Goal: Task Accomplishment & Management: Manage account settings

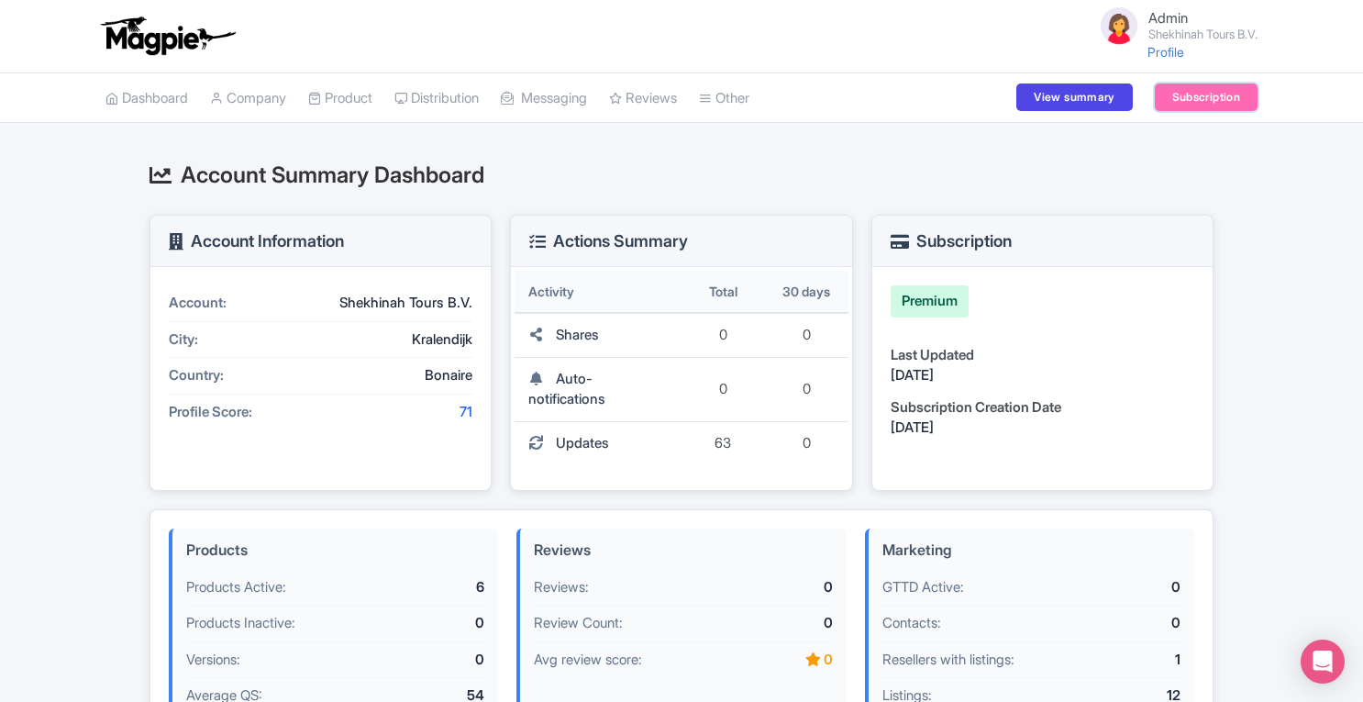
click at [1182, 96] on link "Subscription" at bounding box center [1206, 97] width 103 height 28
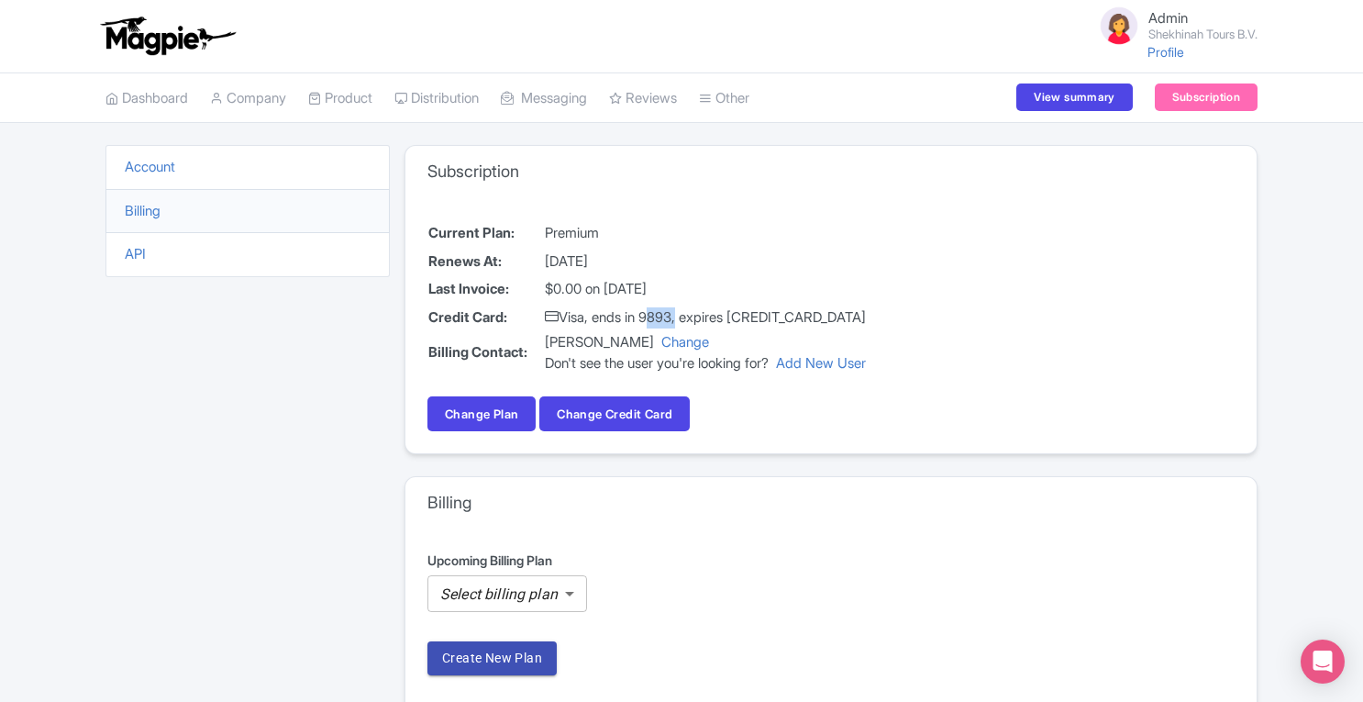
drag, startPoint x: 650, startPoint y: 313, endPoint x: 681, endPoint y: 313, distance: 31.2
click at [681, 313] on td "Visa, ends in 9893, expires 10/29" at bounding box center [705, 318] width 323 height 28
copy td "9893"
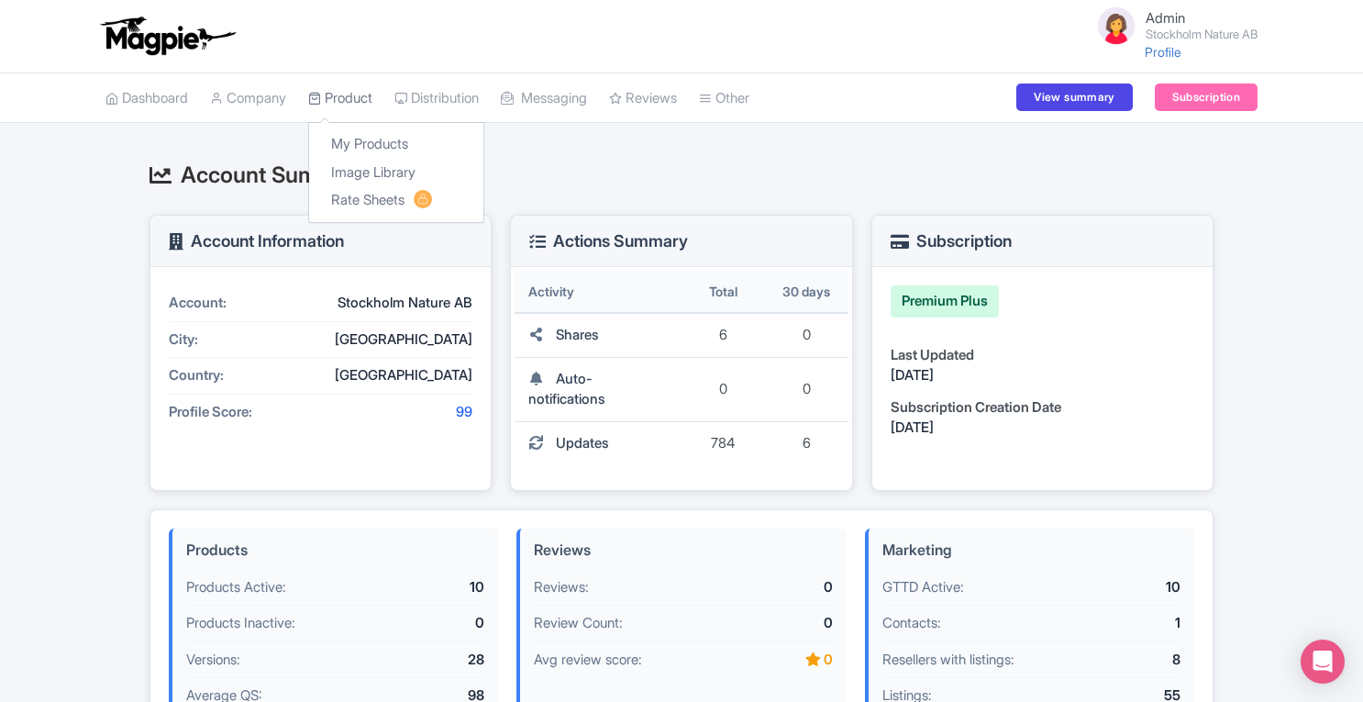
click at [362, 103] on link "Product" at bounding box center [340, 98] width 64 height 50
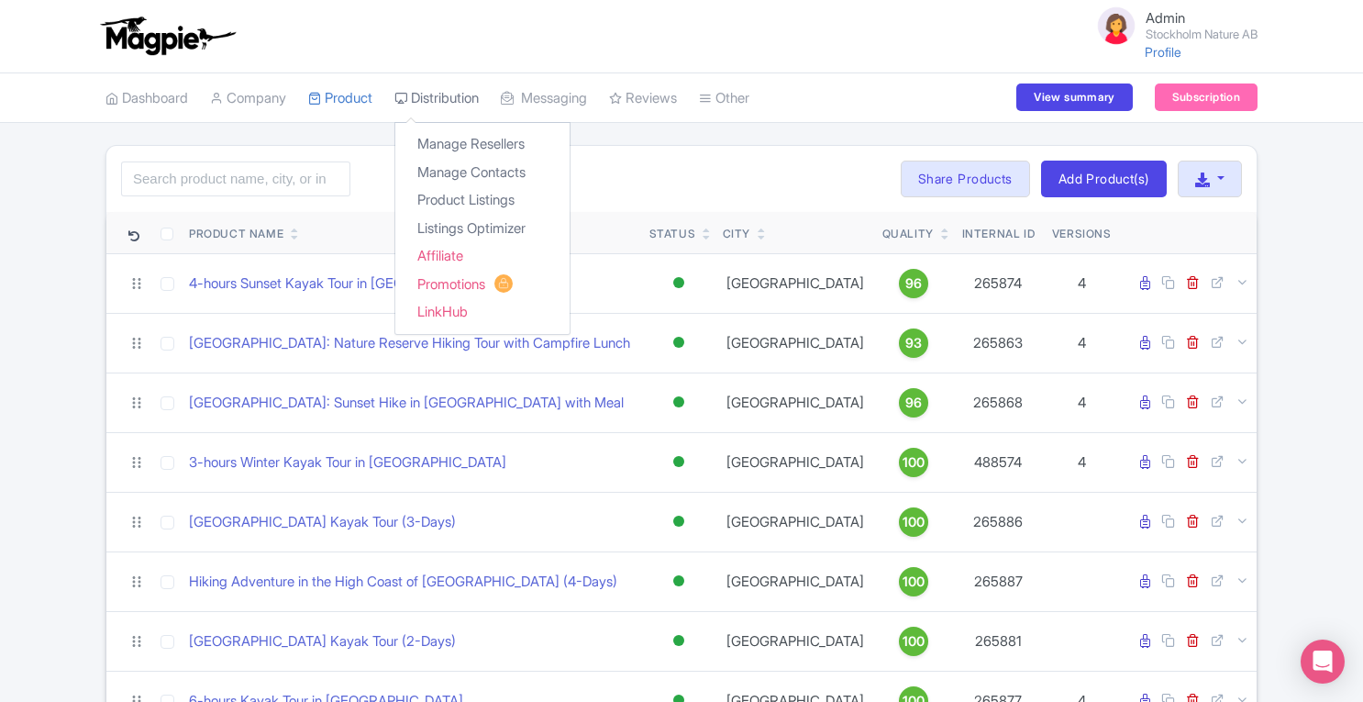
click at [447, 96] on link "Distribution" at bounding box center [437, 98] width 84 height 50
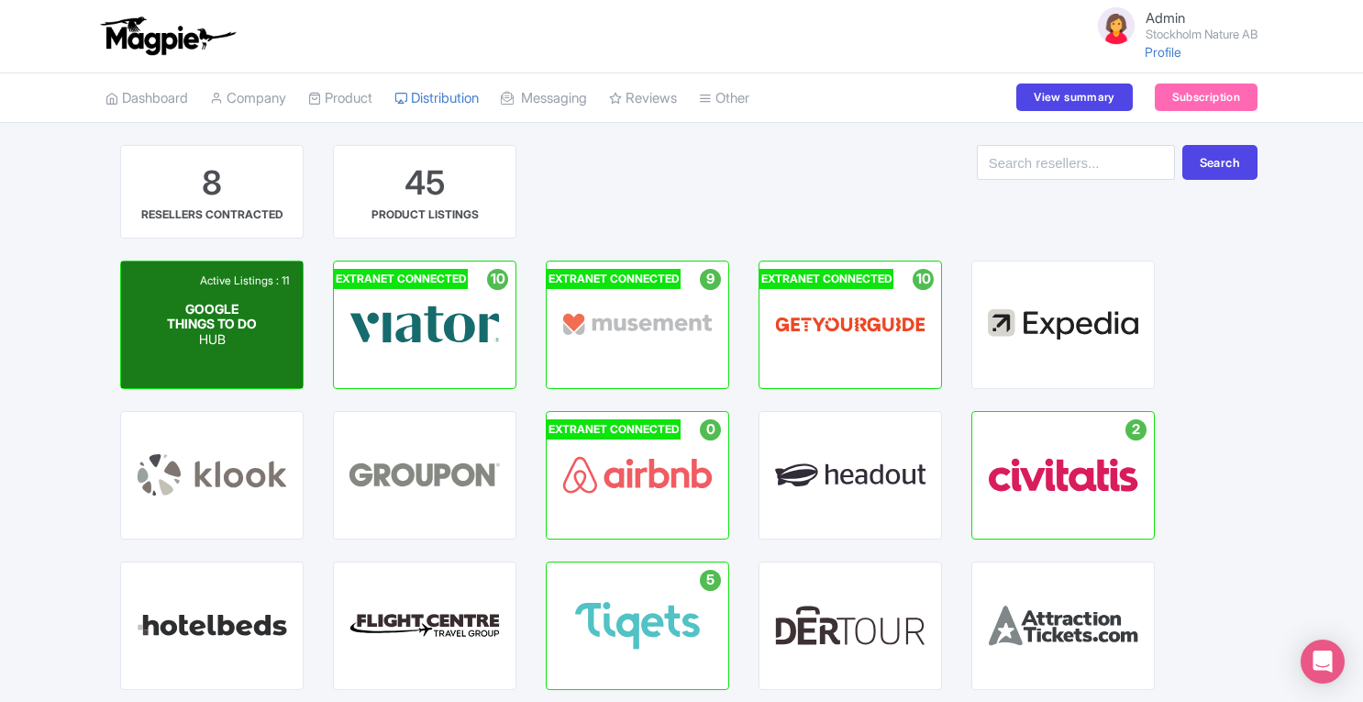
click at [231, 327] on div "GOOGLE THINGS TO DO HUB" at bounding box center [212, 324] width 91 height 46
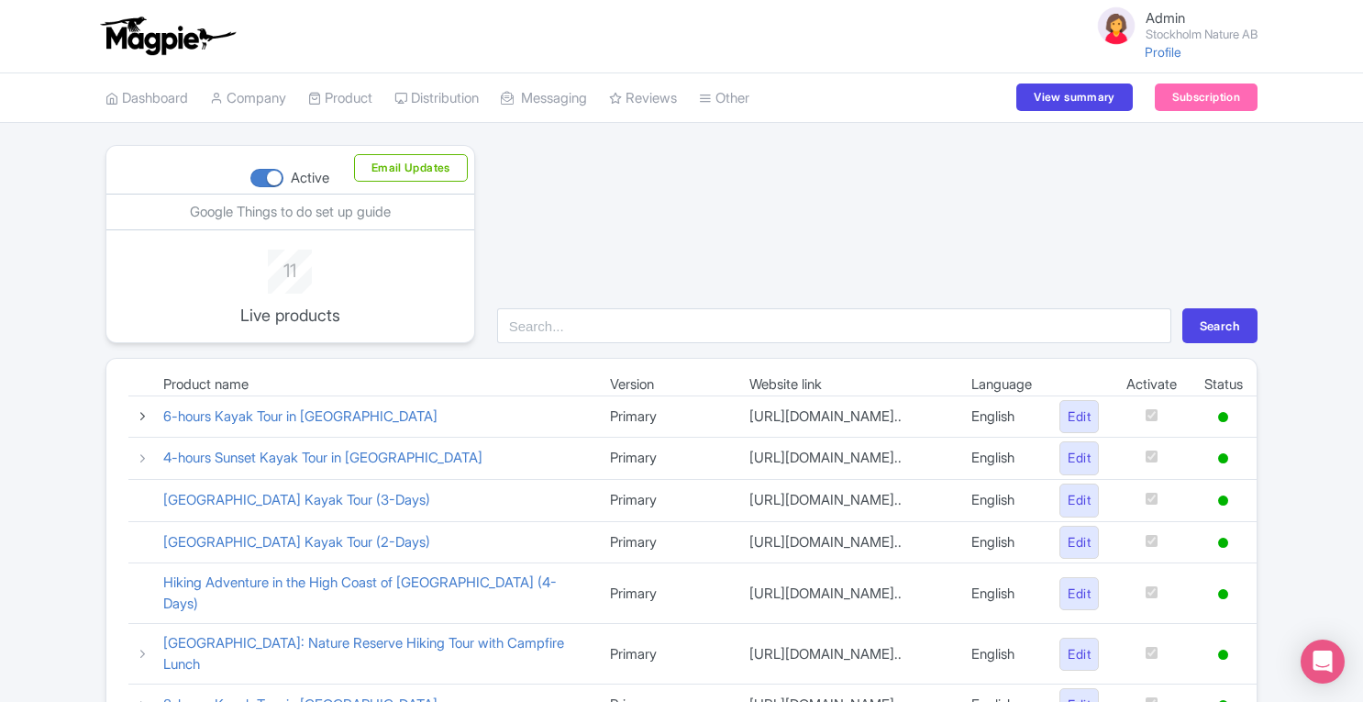
click at [143, 421] on link at bounding box center [143, 415] width 14 height 17
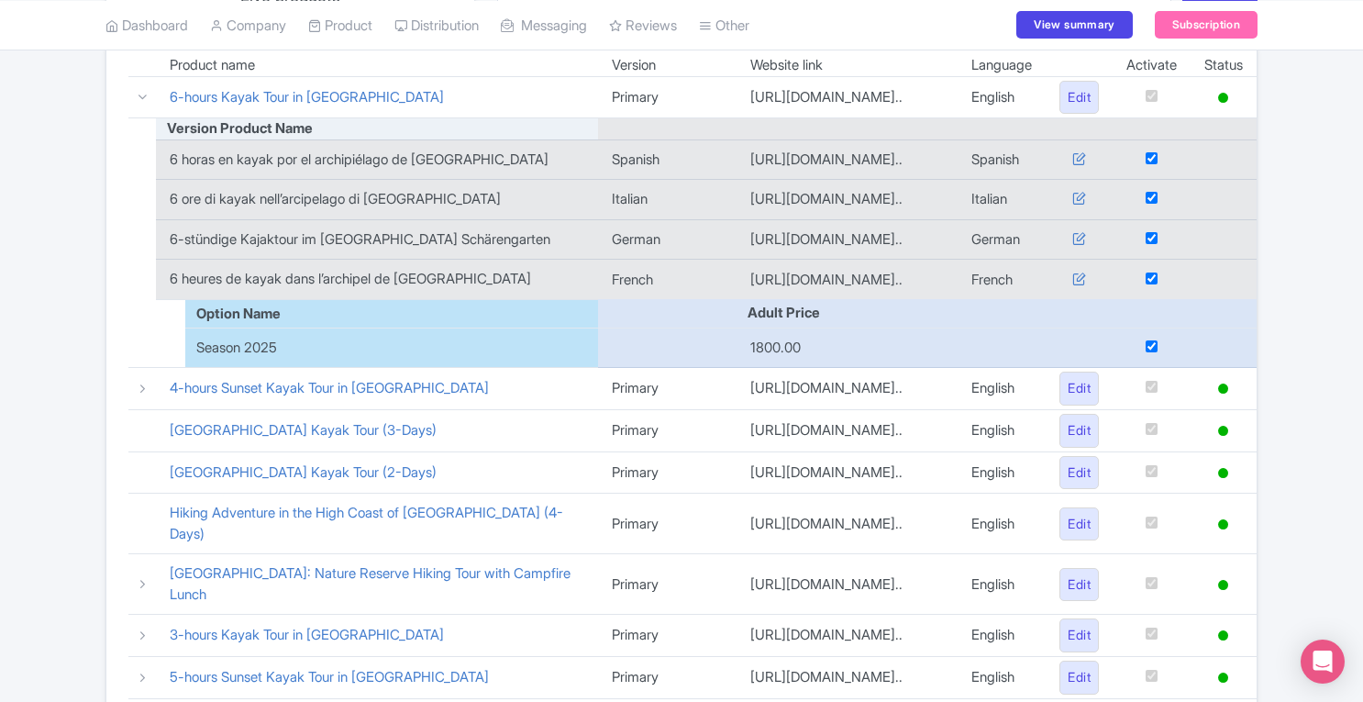
scroll to position [321, 0]
click at [1149, 155] on input "checkbox" at bounding box center [1152, 156] width 12 height 12
checkbox input "false"
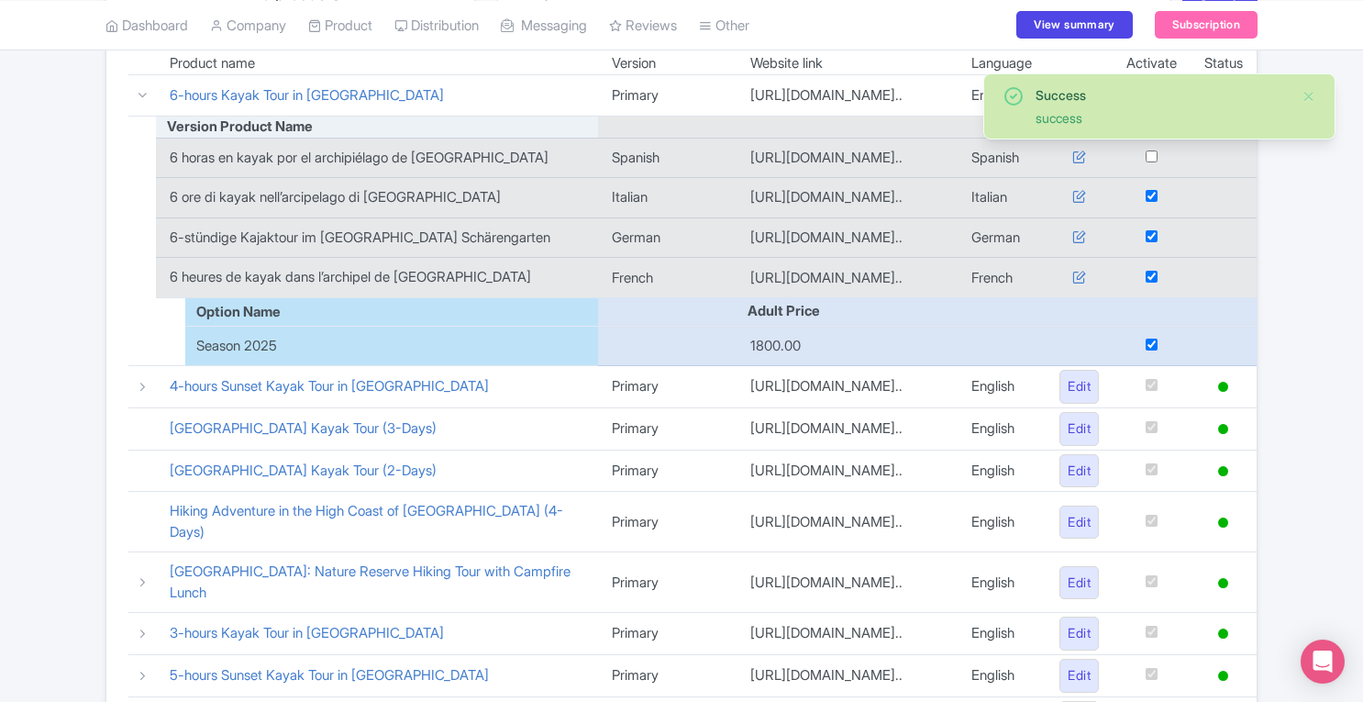
click at [1149, 192] on input "checkbox" at bounding box center [1152, 196] width 12 height 12
checkbox input "false"
click at [1151, 242] on input "checkbox" at bounding box center [1152, 236] width 12 height 12
checkbox input "false"
click at [1147, 283] on input "checkbox" at bounding box center [1152, 277] width 12 height 12
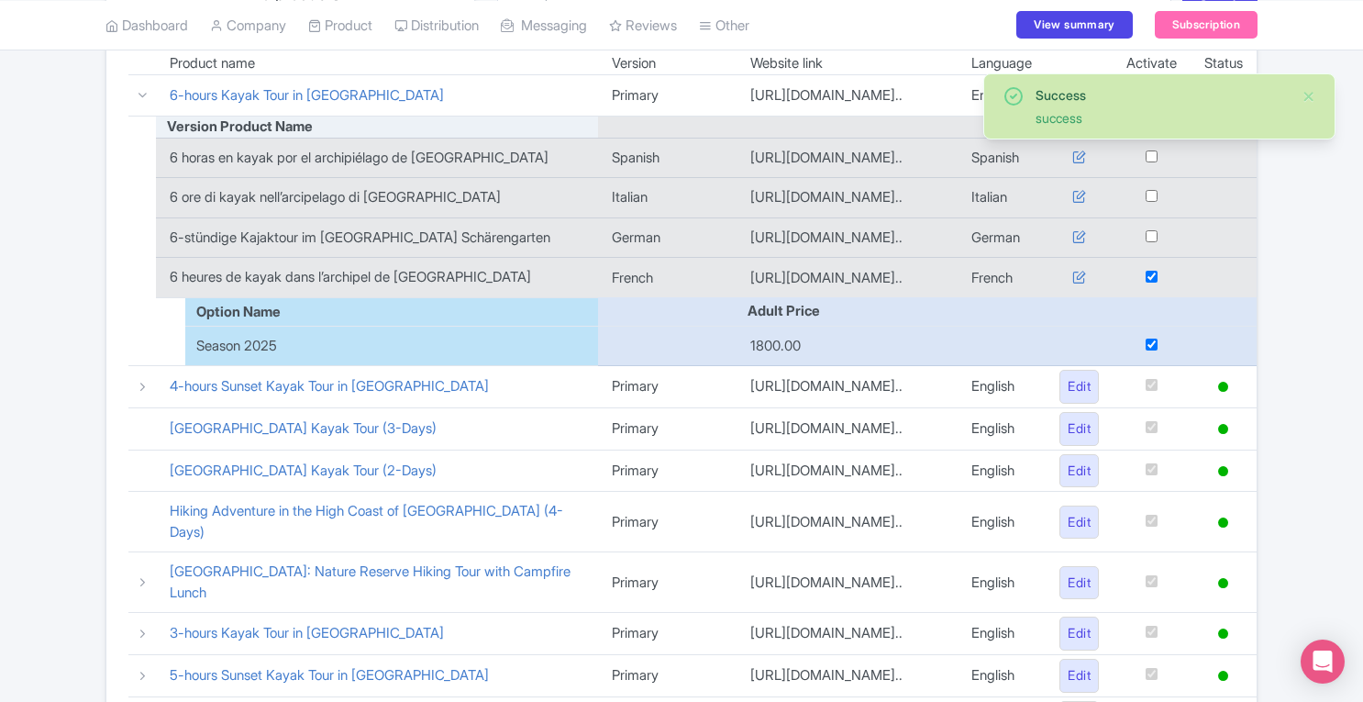
checkbox input "false"
click at [141, 394] on icon at bounding box center [143, 387] width 14 height 14
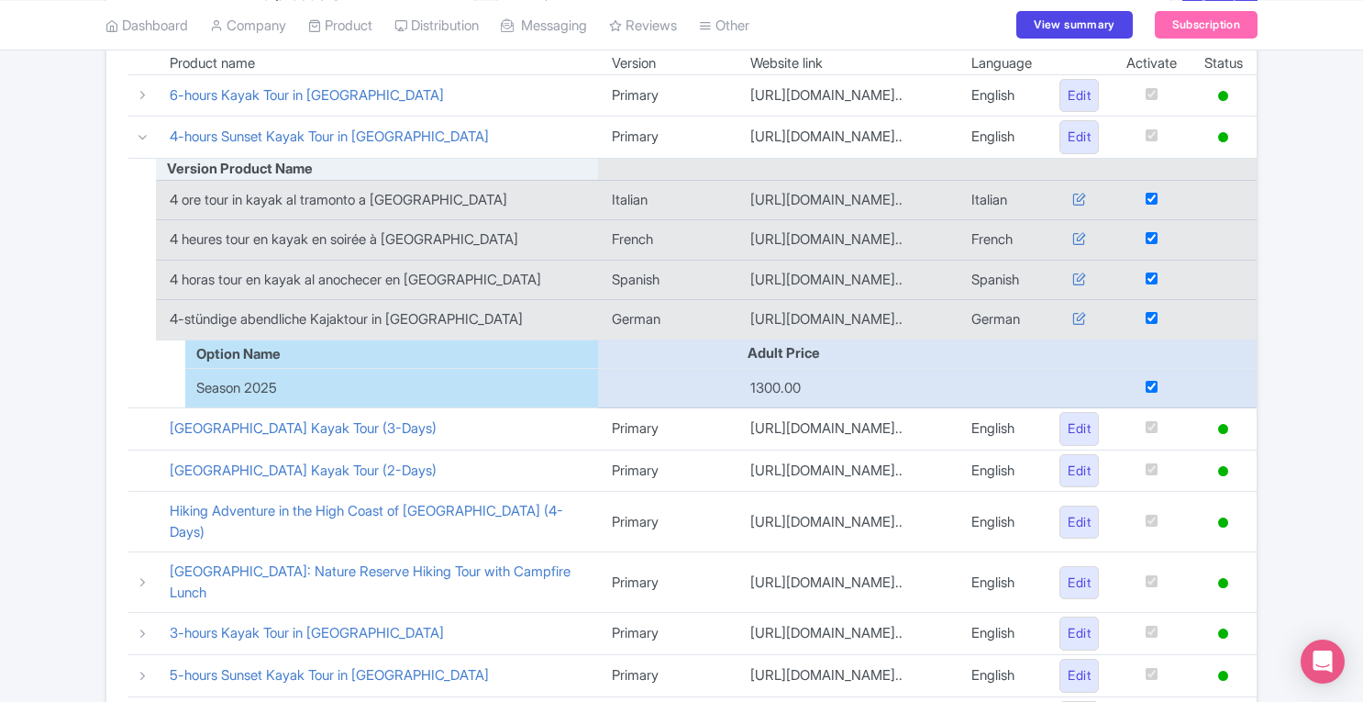
click at [1146, 197] on input "checkbox" at bounding box center [1152, 199] width 12 height 12
checkbox input "false"
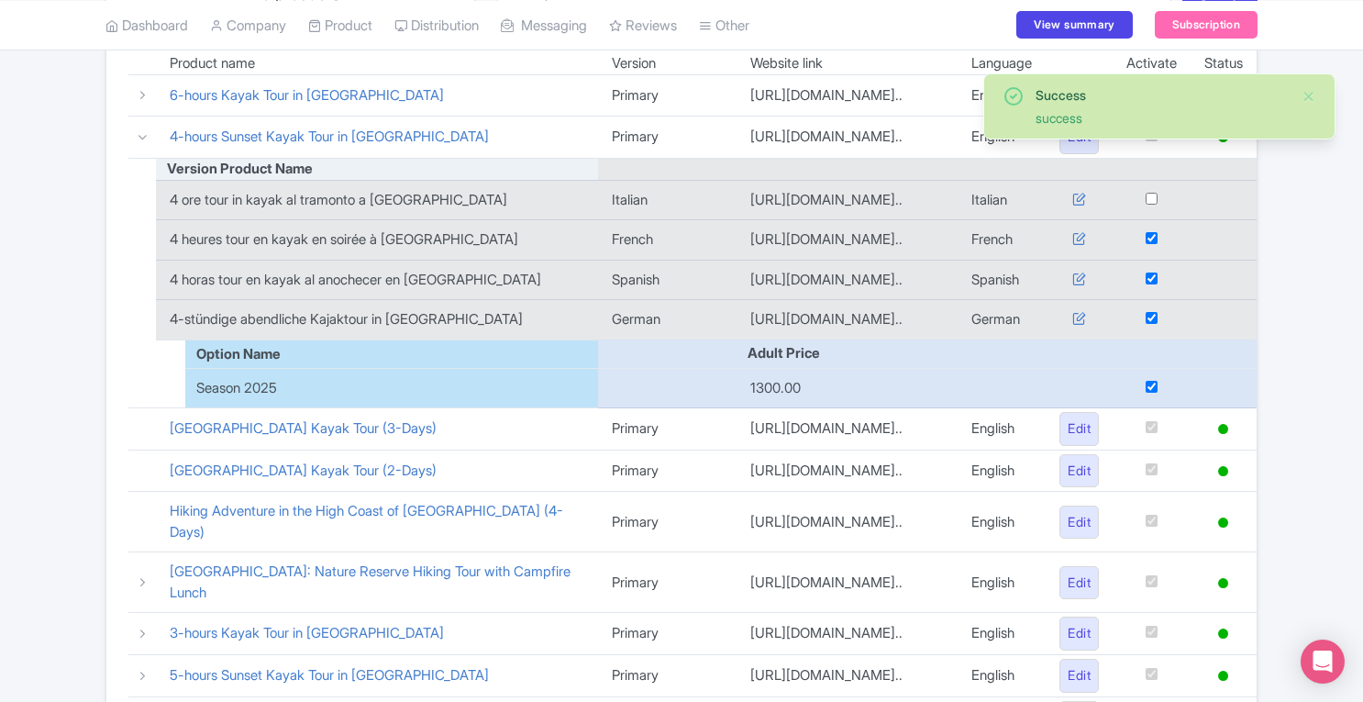
click at [1147, 233] on input "checkbox" at bounding box center [1152, 238] width 12 height 12
checkbox input "false"
click at [1148, 272] on input "checkbox" at bounding box center [1152, 278] width 12 height 12
checkbox input "false"
click at [1148, 312] on input "checkbox" at bounding box center [1152, 318] width 12 height 12
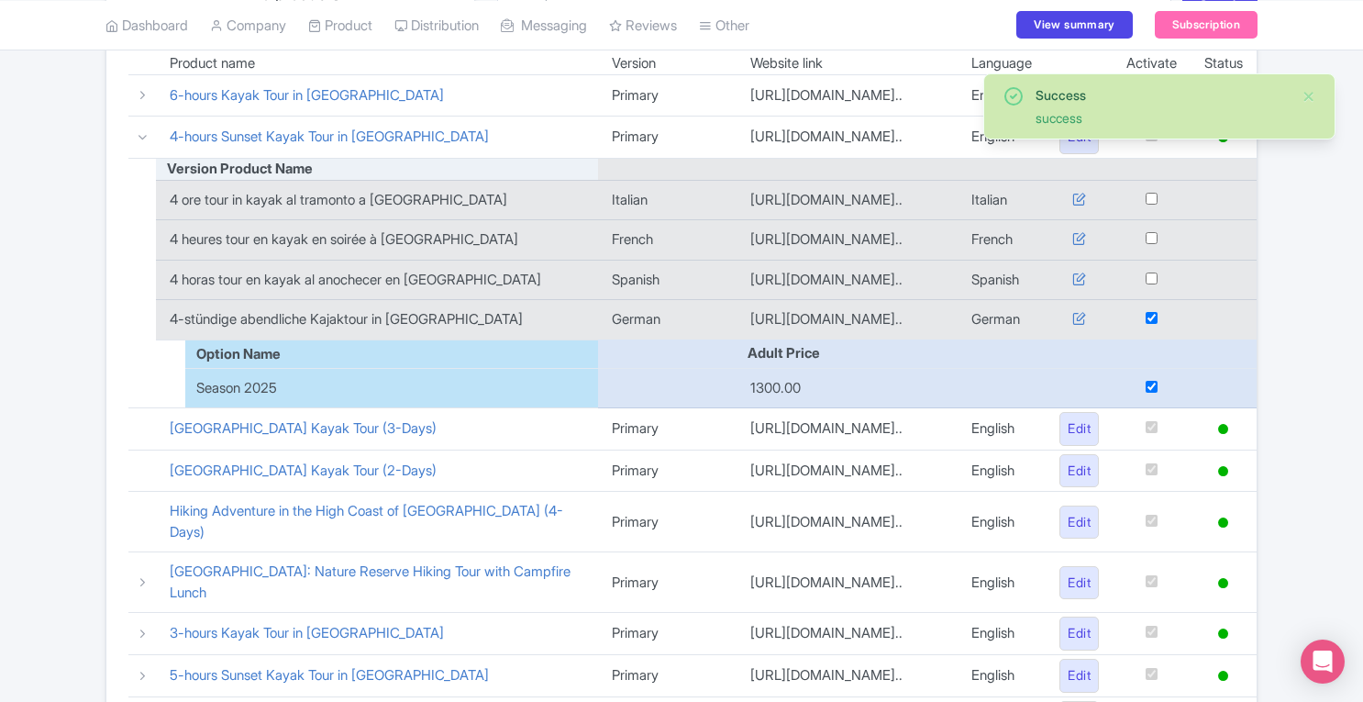
checkbox input "false"
click at [141, 575] on icon at bounding box center [143, 582] width 14 height 14
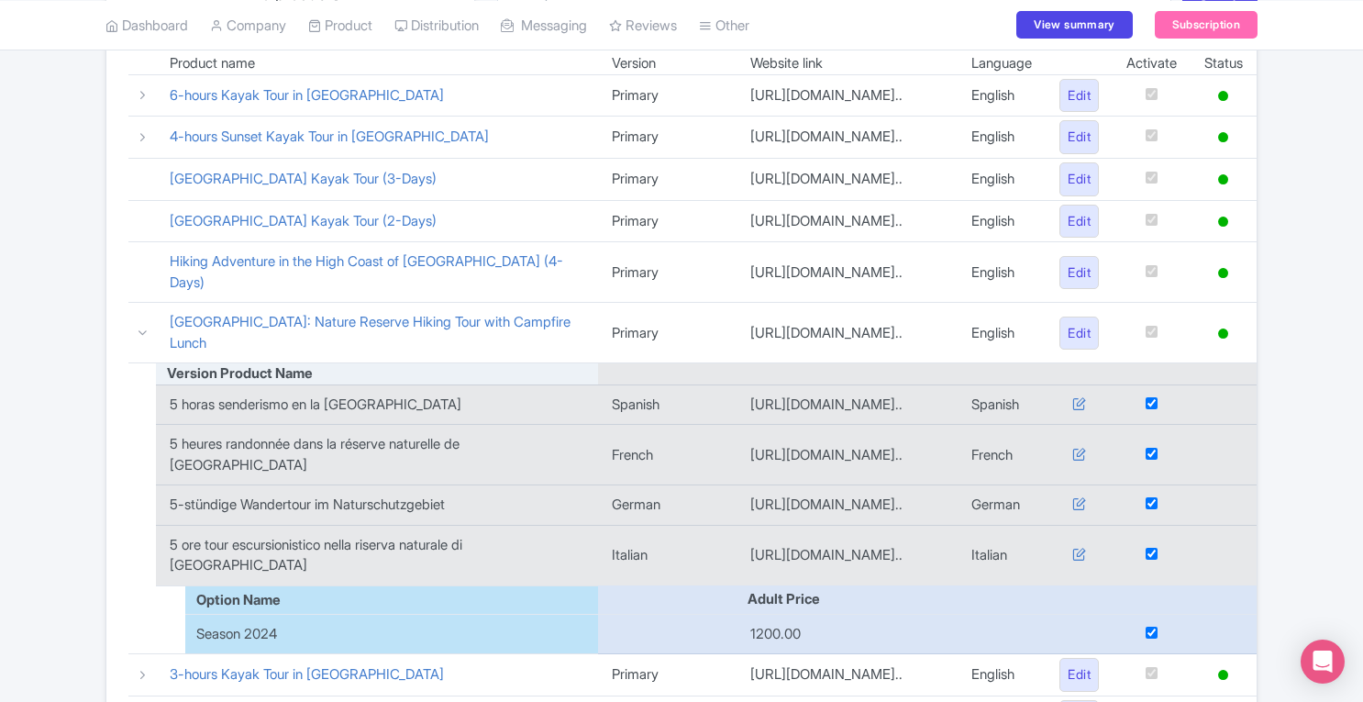
click at [1151, 397] on input "checkbox" at bounding box center [1152, 403] width 12 height 12
checkbox input "false"
click at [1147, 448] on input "checkbox" at bounding box center [1152, 454] width 12 height 12
checkbox input "false"
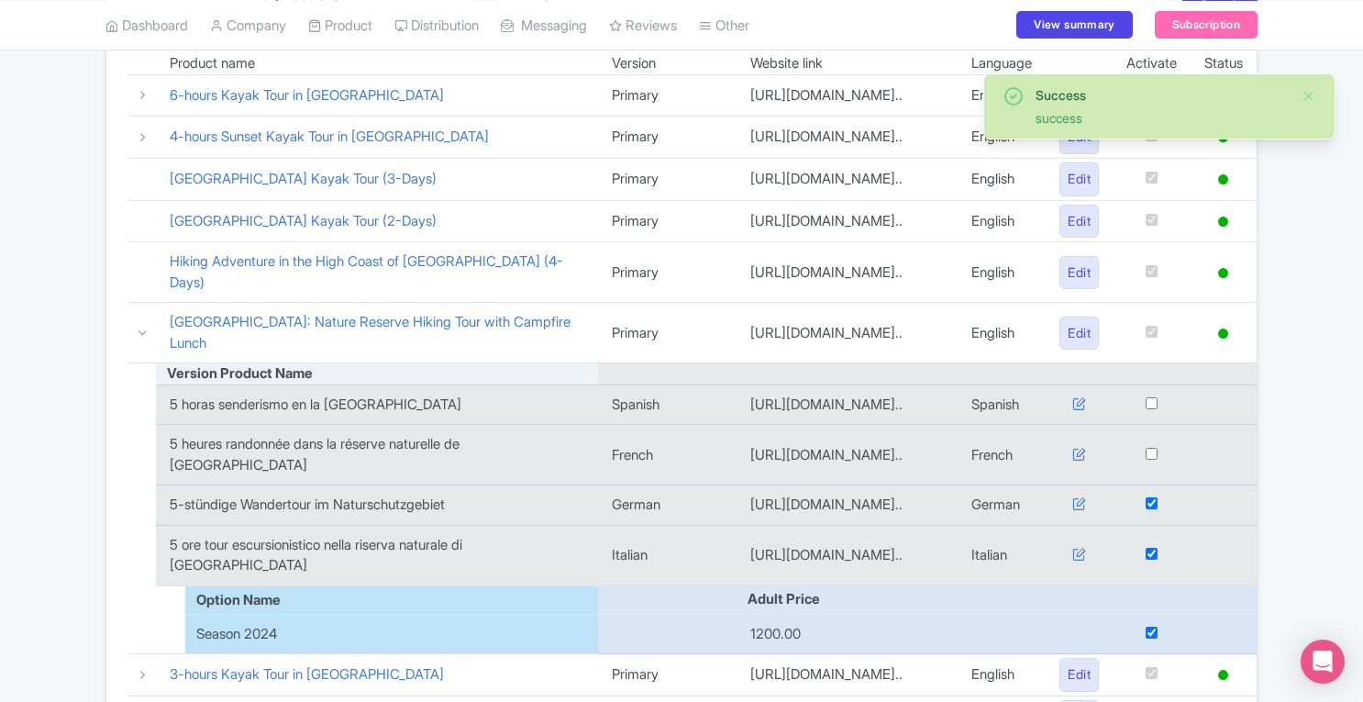
click at [1146, 508] on td at bounding box center [1152, 505] width 78 height 40
click at [1147, 500] on input "checkbox" at bounding box center [1152, 503] width 12 height 12
checkbox input "false"
click at [1147, 549] on input "checkbox" at bounding box center [1152, 554] width 12 height 12
checkbox input "false"
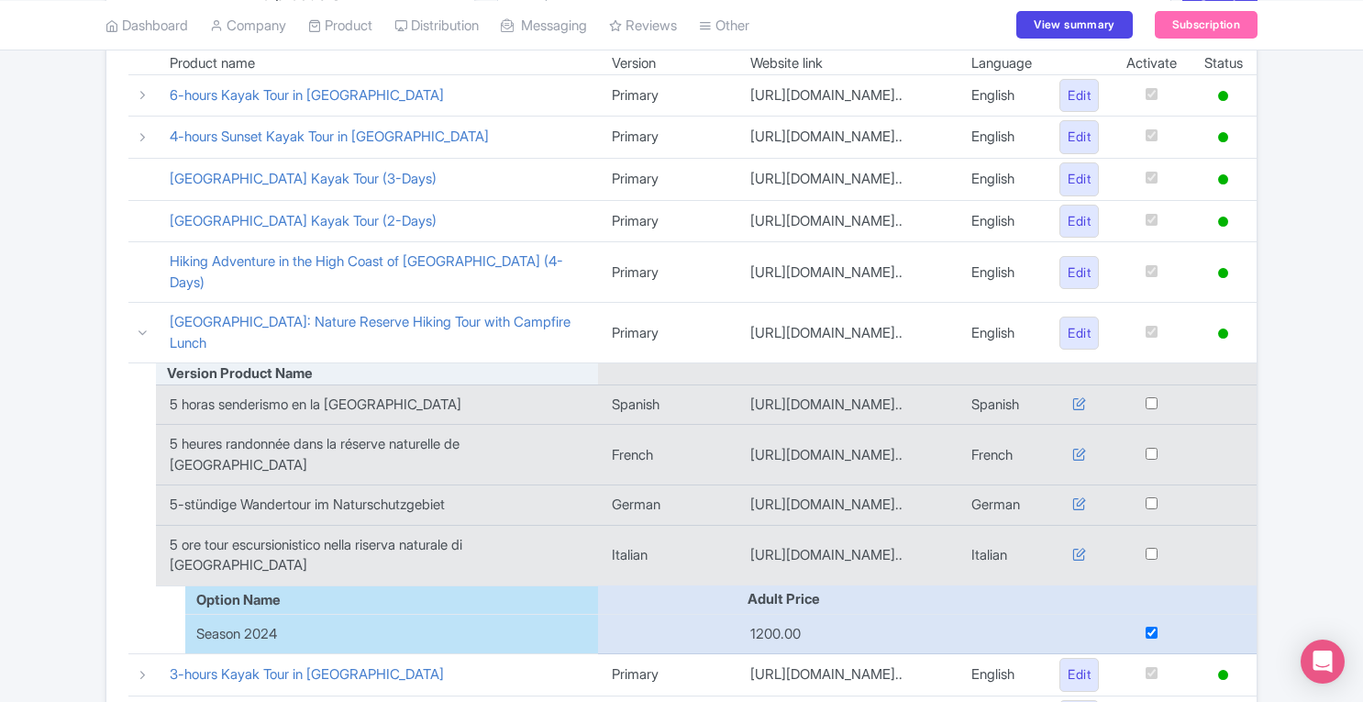
scroll to position [556, 0]
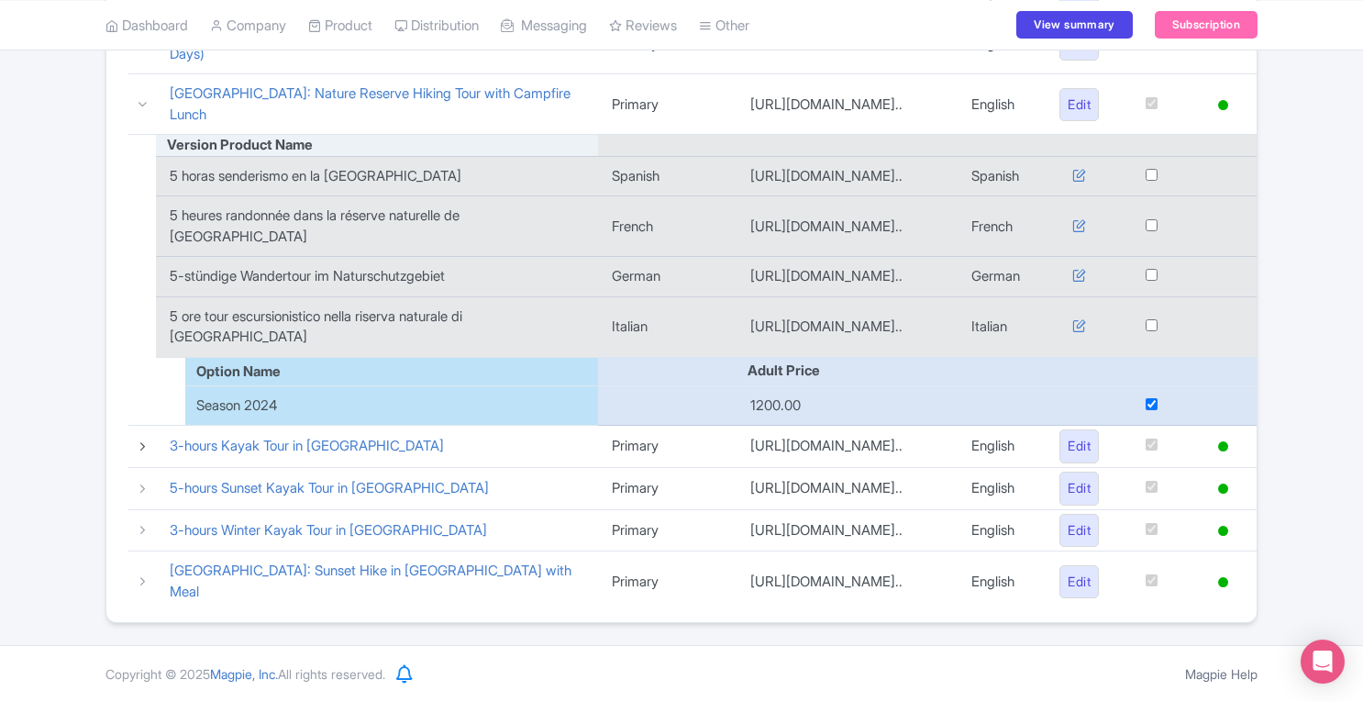
click at [136, 439] on icon at bounding box center [143, 446] width 14 height 14
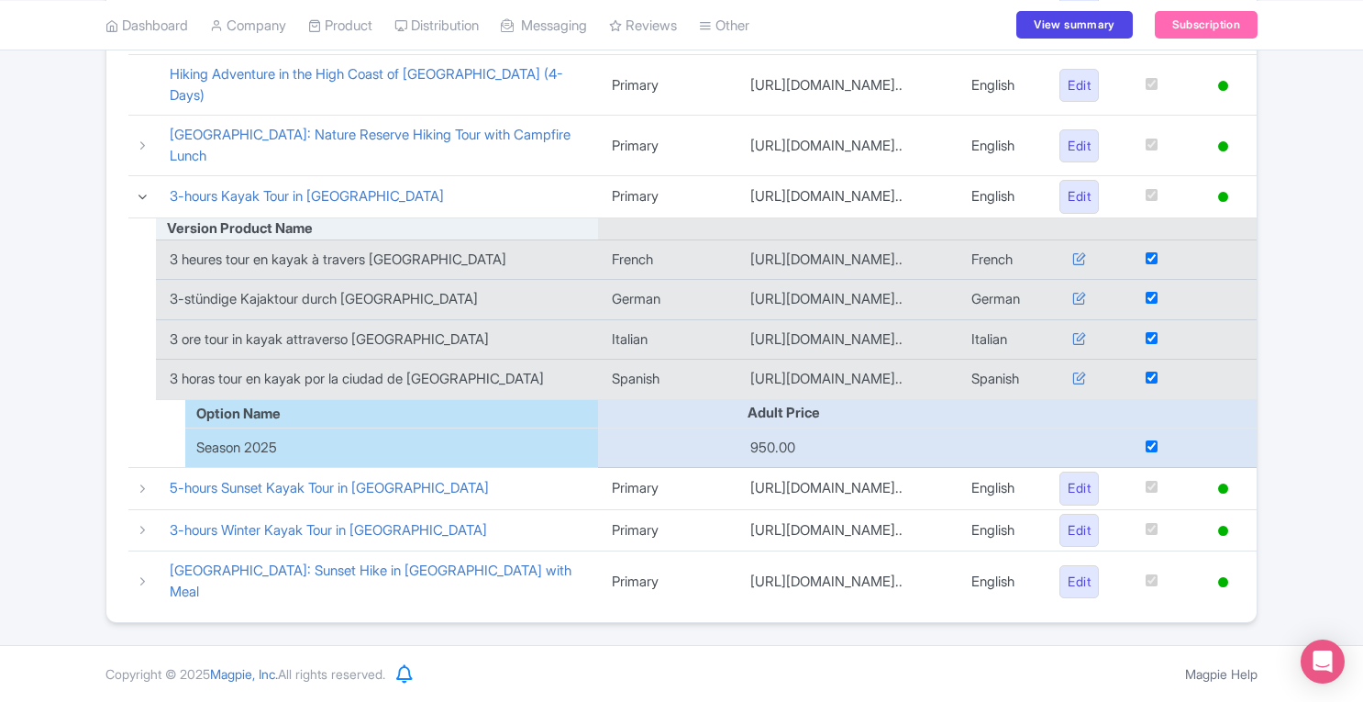
scroll to position [515, 0]
click at [1151, 252] on input "checkbox" at bounding box center [1152, 258] width 12 height 12
checkbox input "false"
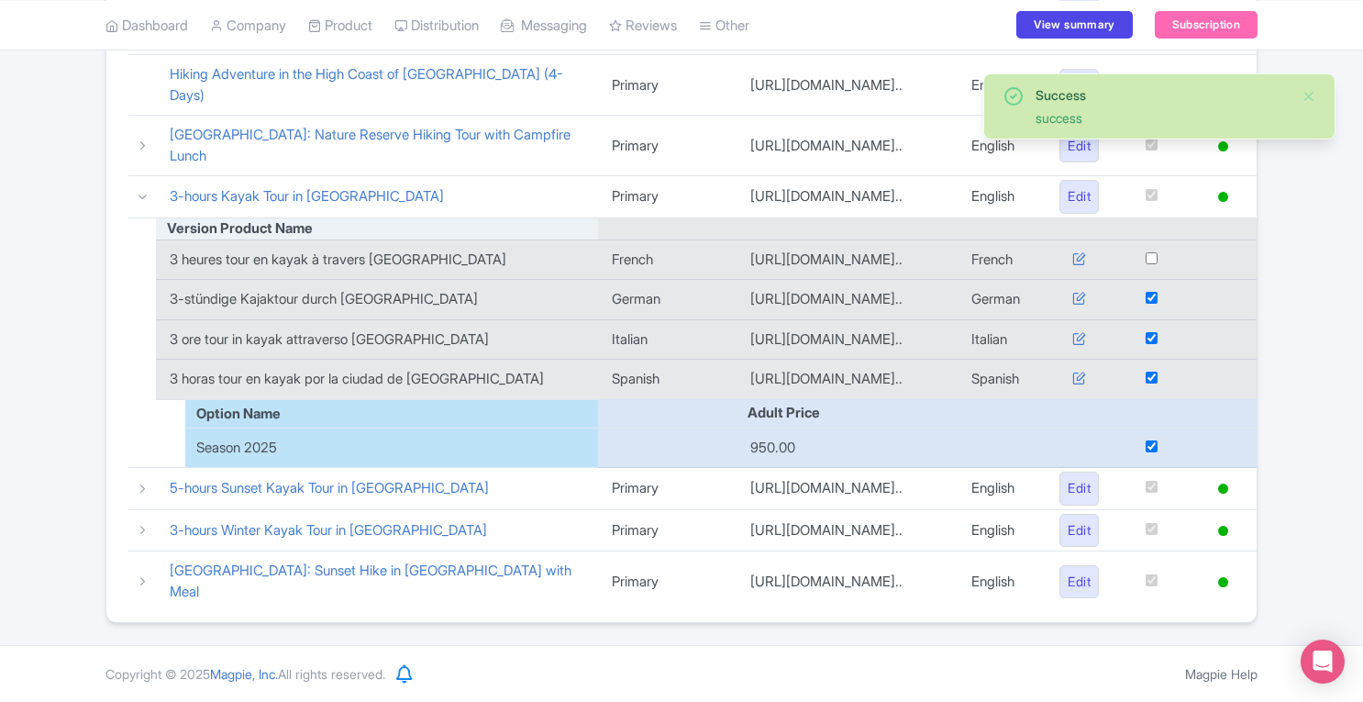
click at [1146, 292] on input "checkbox" at bounding box center [1152, 298] width 12 height 12
checkbox input "false"
click at [1147, 332] on input "checkbox" at bounding box center [1152, 338] width 12 height 12
checkbox input "false"
click at [1152, 372] on input "checkbox" at bounding box center [1152, 378] width 12 height 12
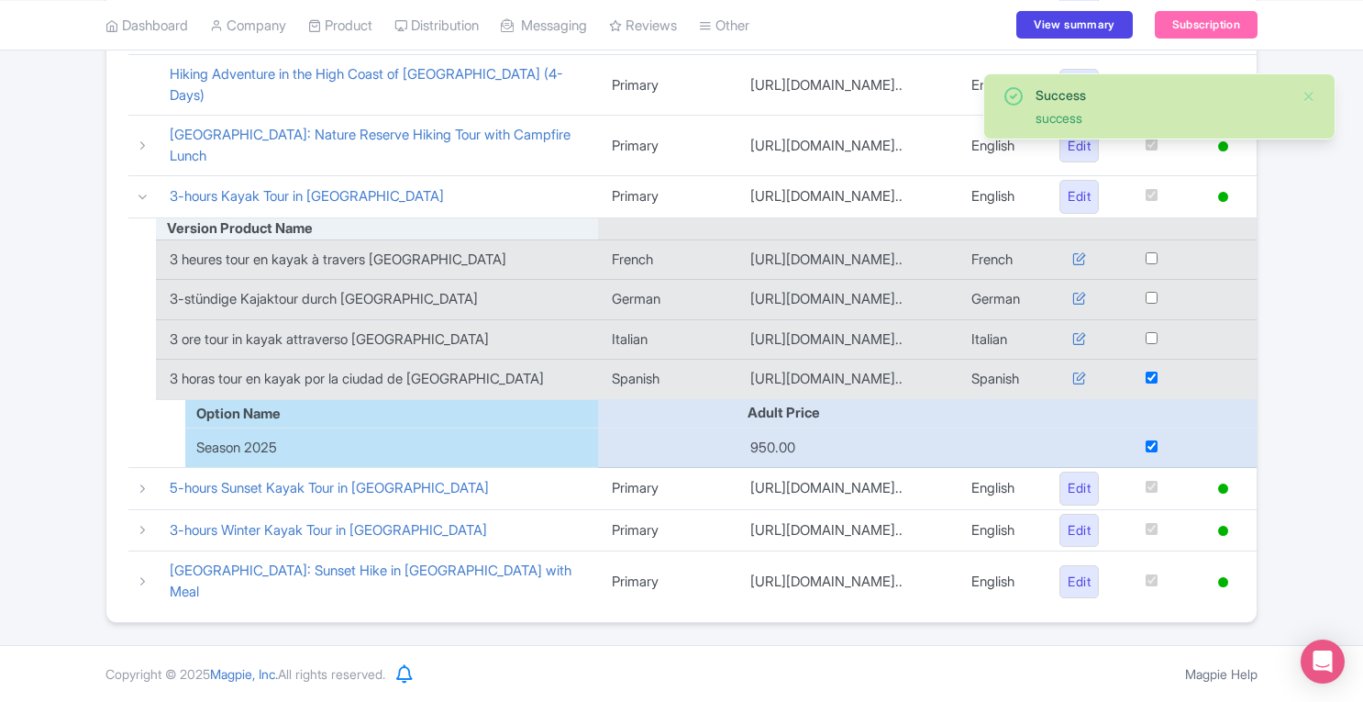
checkbox input "false"
click at [145, 483] on icon at bounding box center [143, 489] width 14 height 14
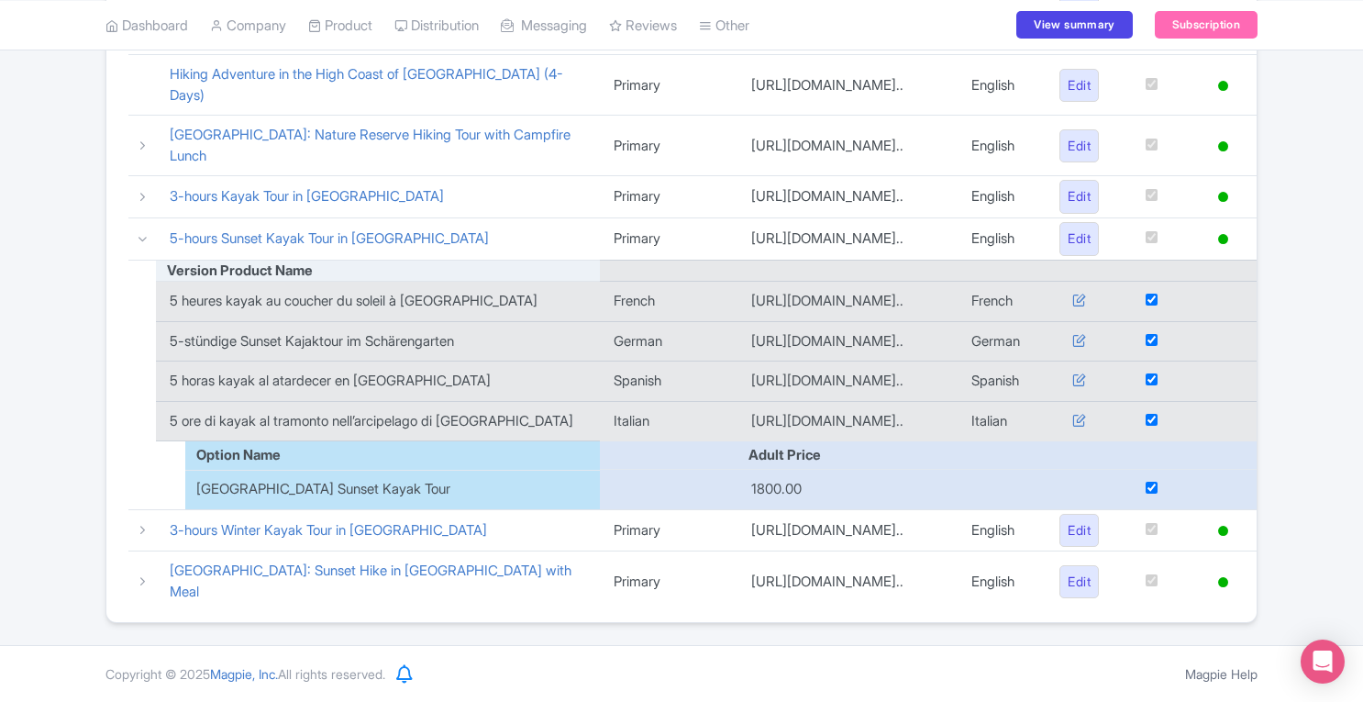
click at [1148, 304] on input "checkbox" at bounding box center [1152, 300] width 12 height 12
checkbox input "false"
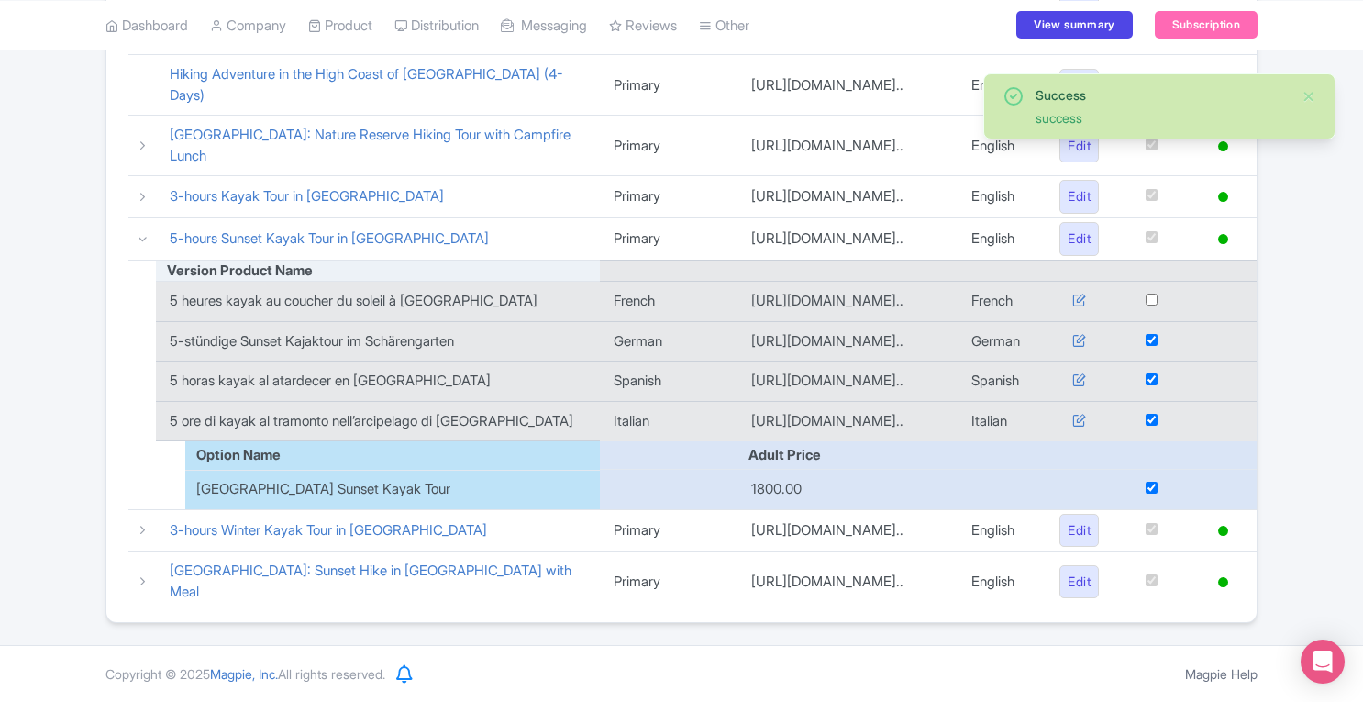
click at [1148, 339] on input "checkbox" at bounding box center [1152, 340] width 12 height 12
checkbox input "false"
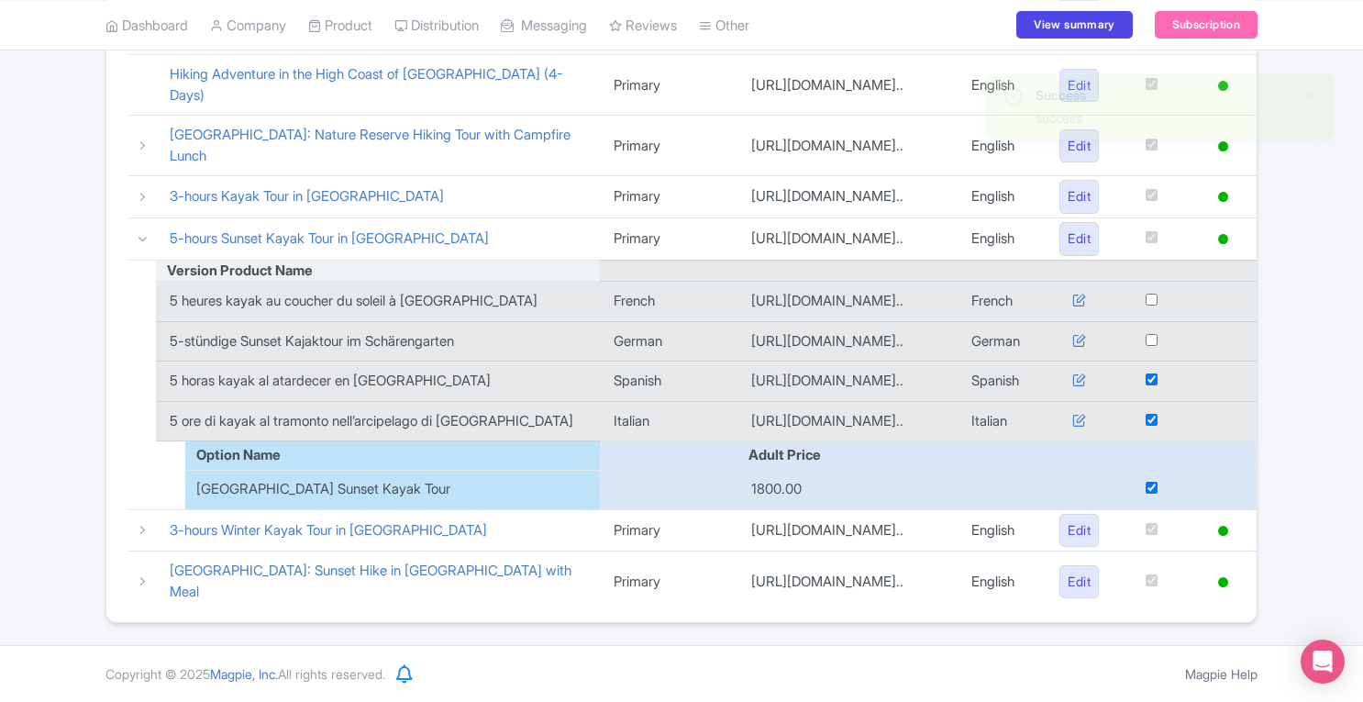
click at [1148, 379] on input "checkbox" at bounding box center [1152, 379] width 12 height 12
checkbox input "false"
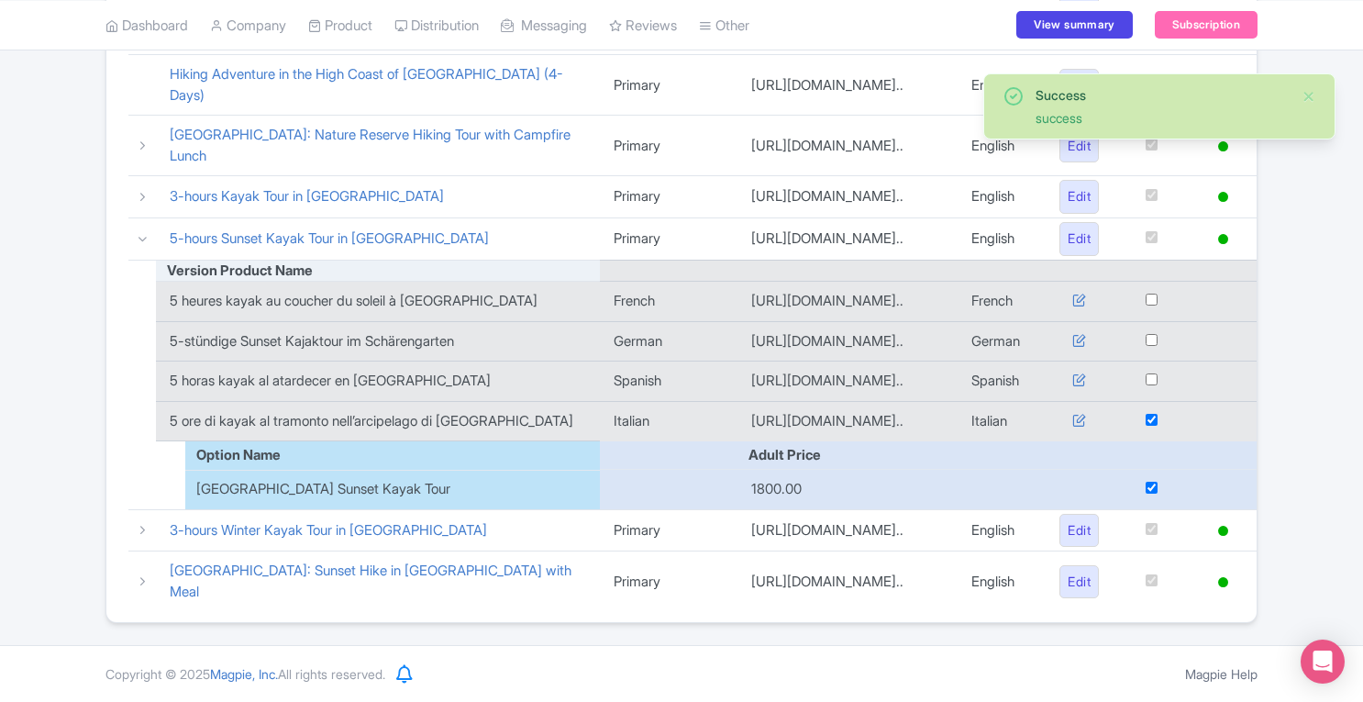
click at [1147, 426] on input "checkbox" at bounding box center [1152, 420] width 12 height 12
checkbox input "false"
click at [149, 537] on icon at bounding box center [143, 530] width 14 height 14
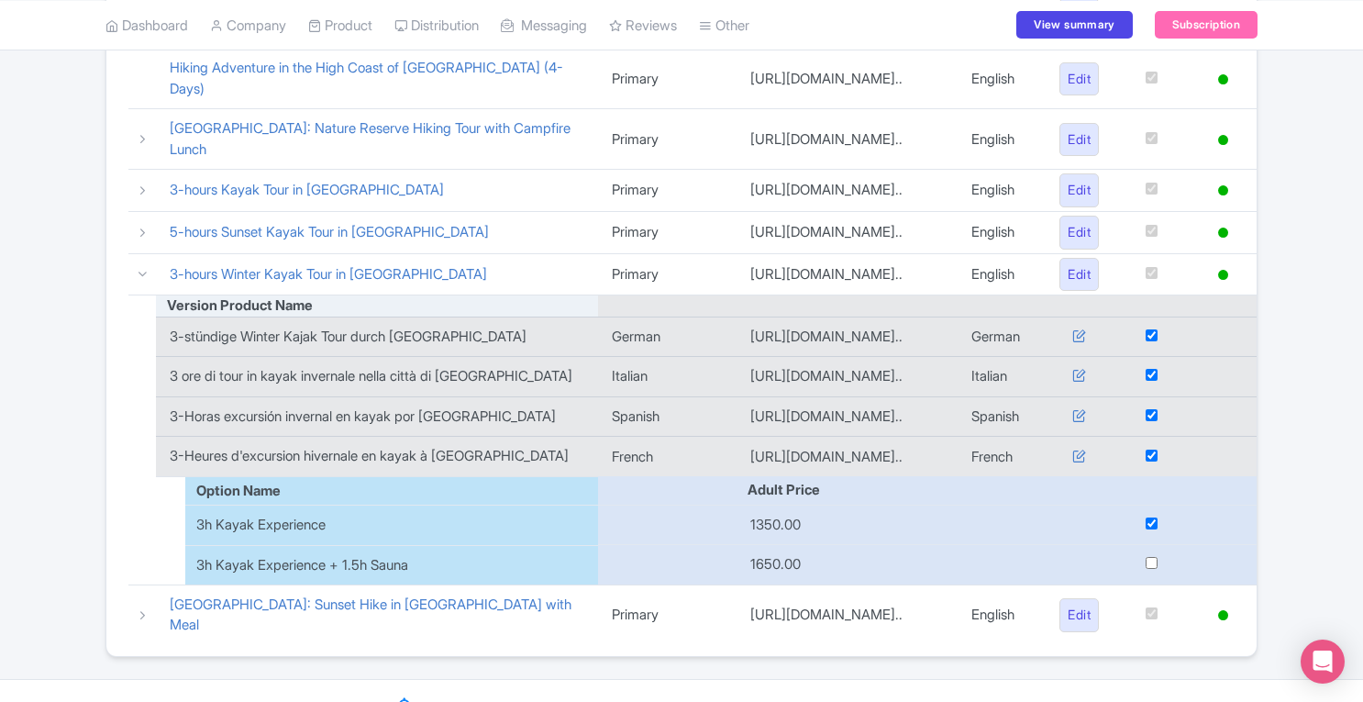
click at [1150, 341] on input "checkbox" at bounding box center [1152, 335] width 12 height 12
checkbox input "false"
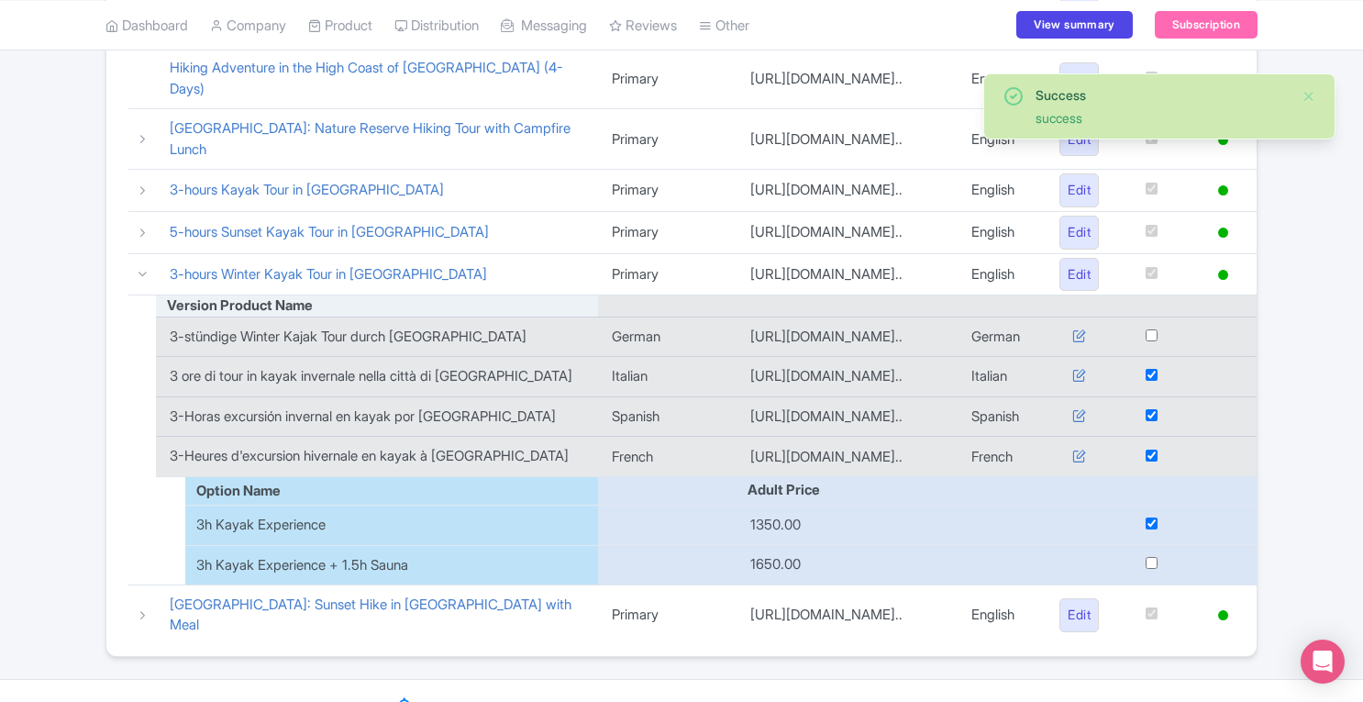
click at [1146, 381] on input "checkbox" at bounding box center [1152, 375] width 12 height 12
checkbox input "false"
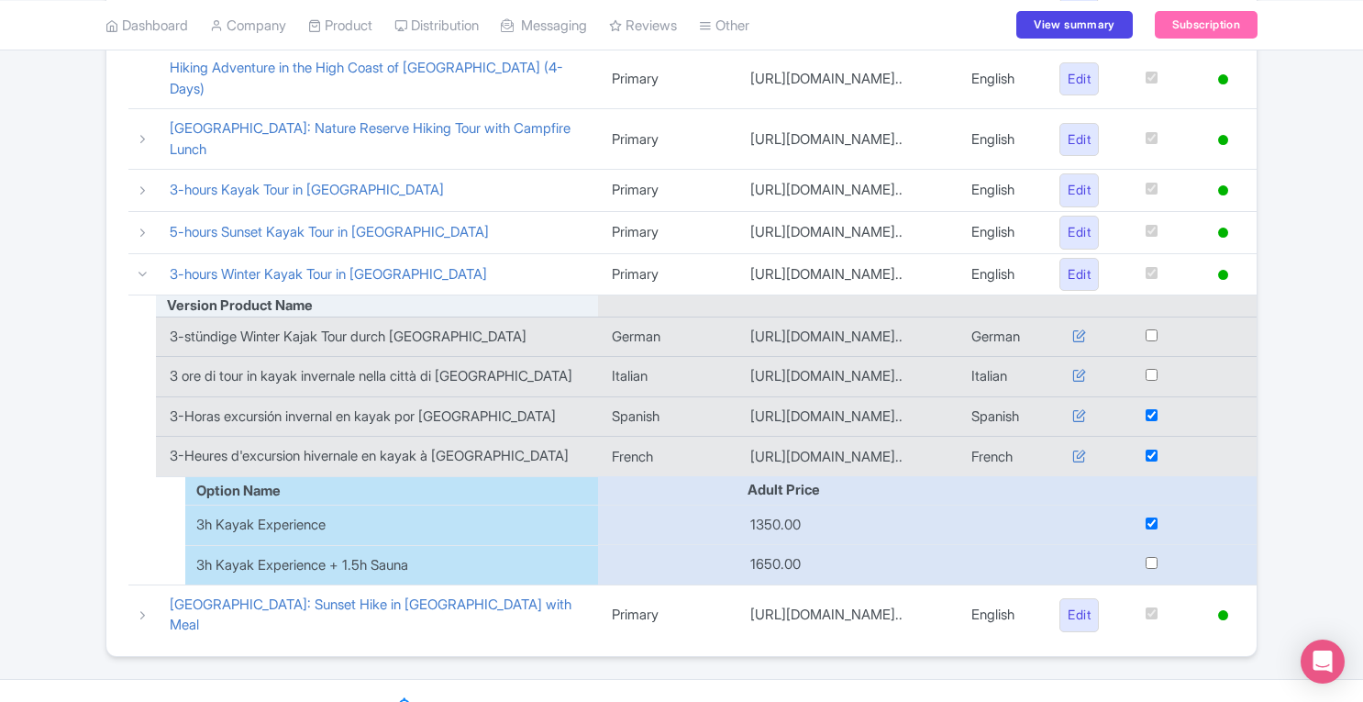
click at [1149, 421] on input "checkbox" at bounding box center [1152, 415] width 12 height 12
checkbox input "false"
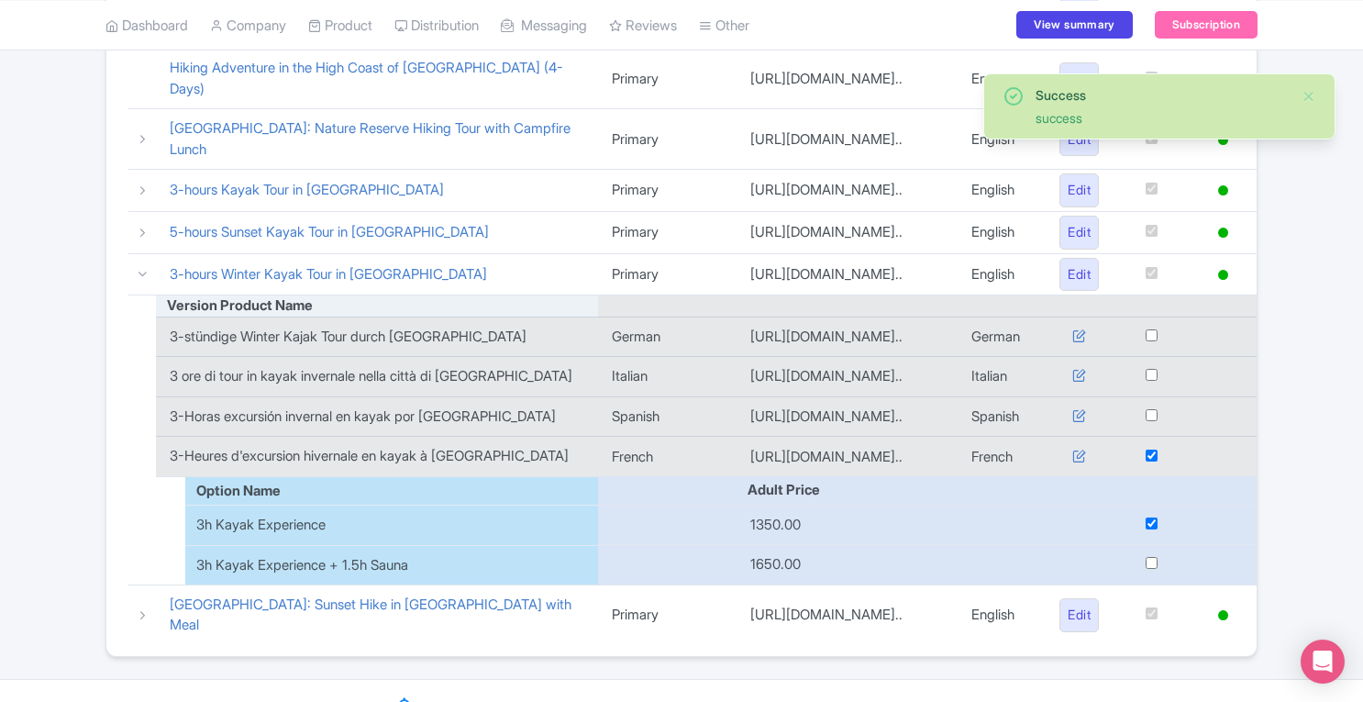
click at [1151, 461] on input "checkbox" at bounding box center [1152, 456] width 12 height 12
checkbox input "false"
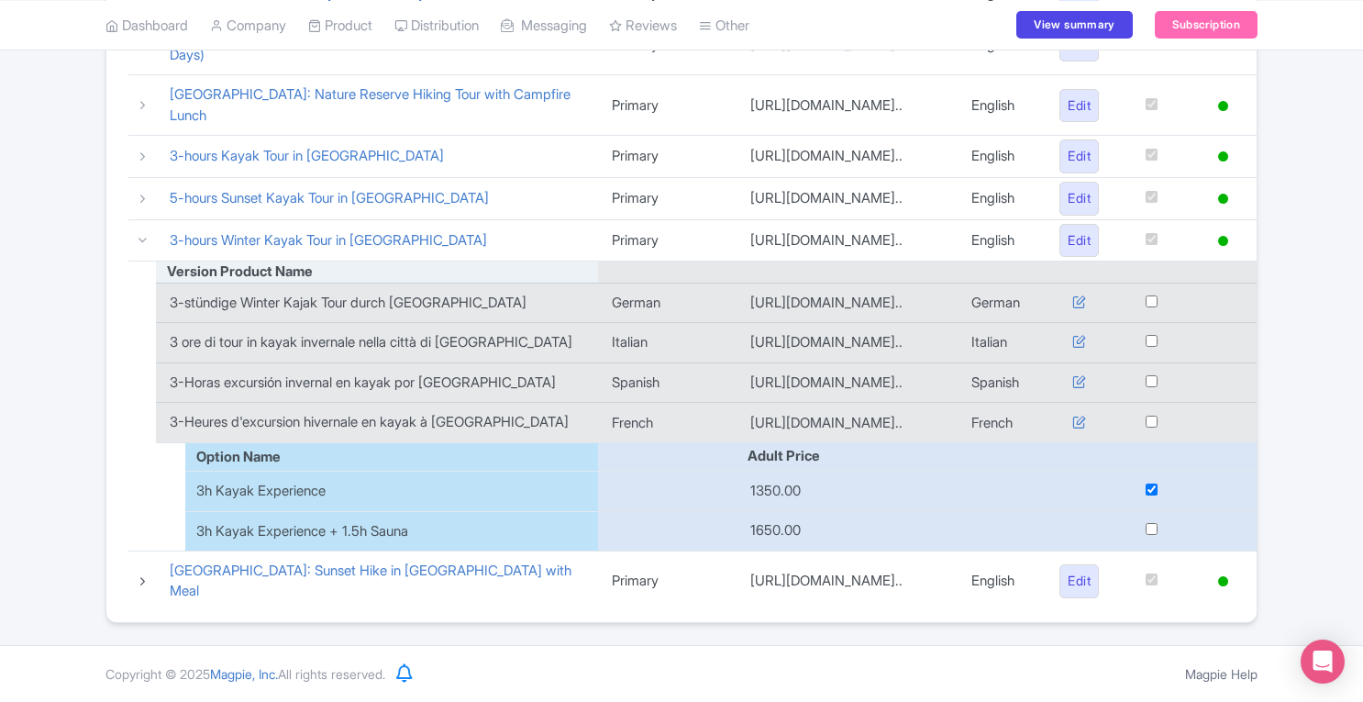
click at [139, 586] on icon at bounding box center [143, 581] width 14 height 14
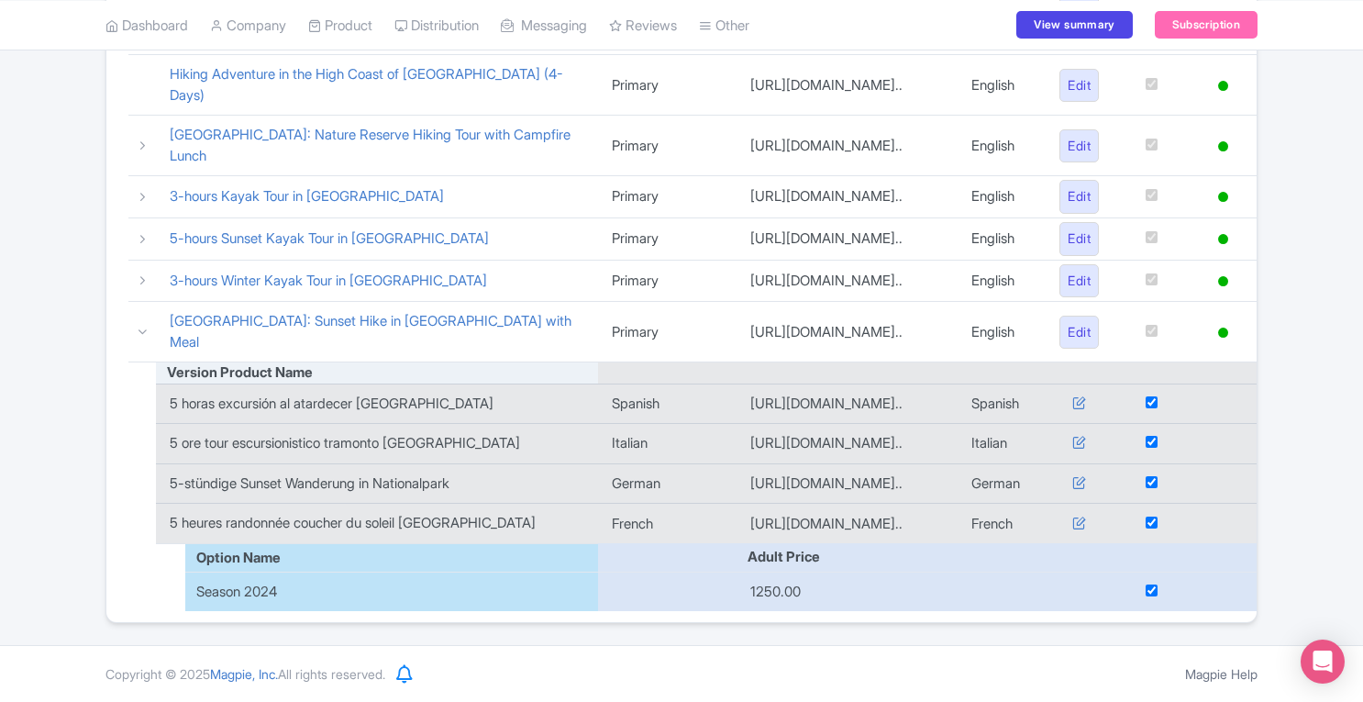
click at [1151, 396] on input "checkbox" at bounding box center [1152, 402] width 12 height 12
checkbox input "false"
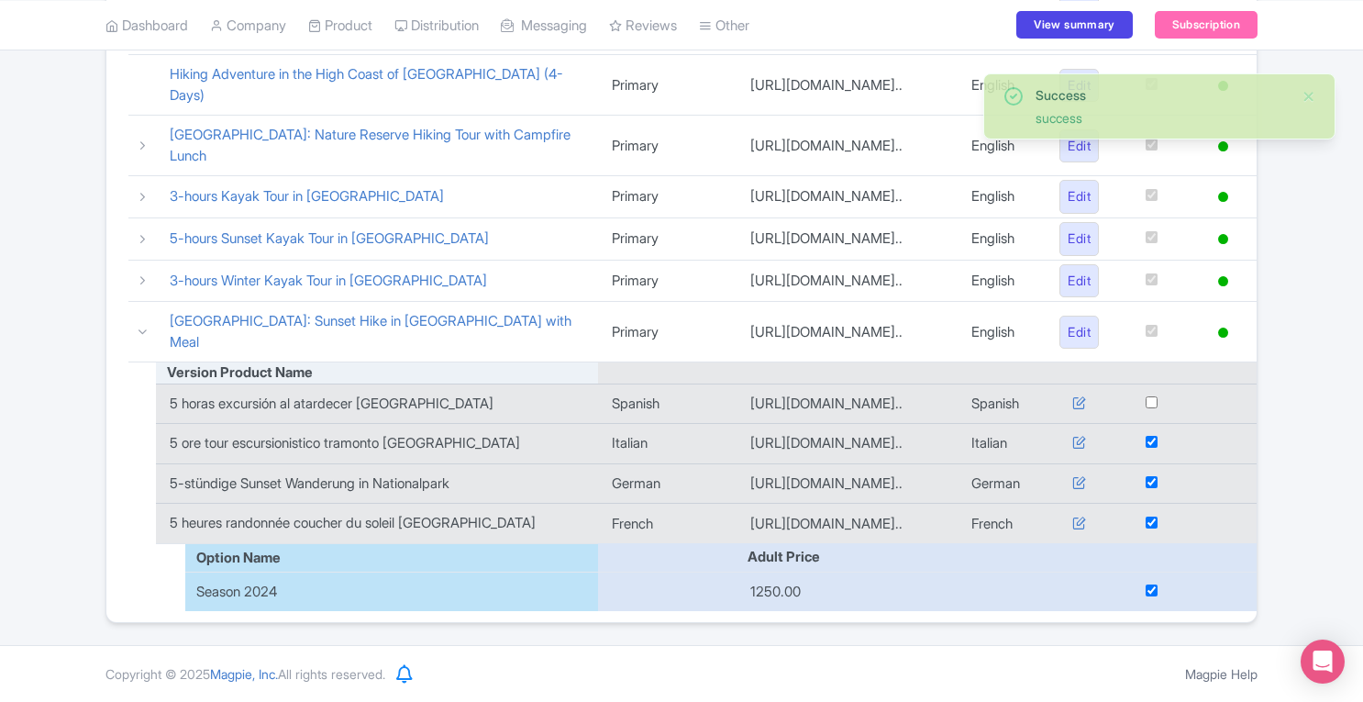
click at [1148, 436] on input "checkbox" at bounding box center [1152, 442] width 12 height 12
checkbox input "false"
click at [1146, 476] on input "checkbox" at bounding box center [1152, 482] width 12 height 12
checkbox input "false"
click at [1147, 517] on input "checkbox" at bounding box center [1152, 523] width 12 height 12
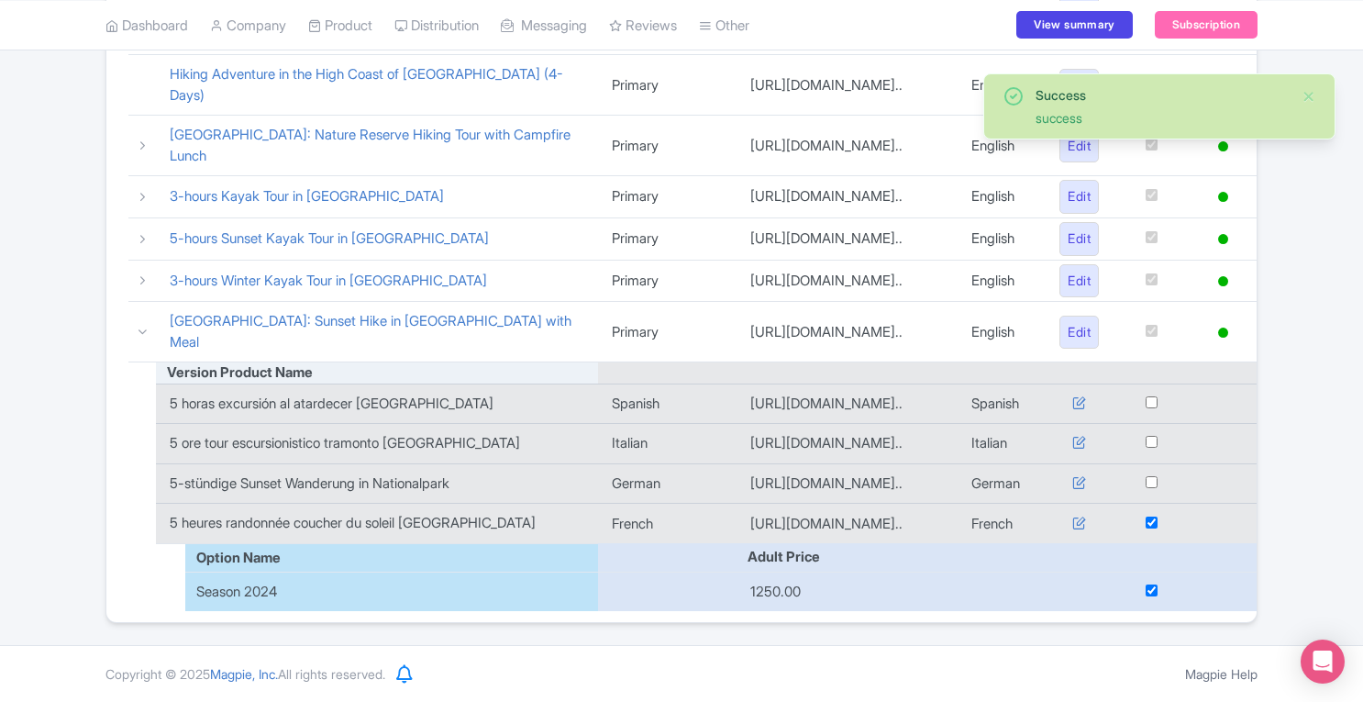
checkbox input "false"
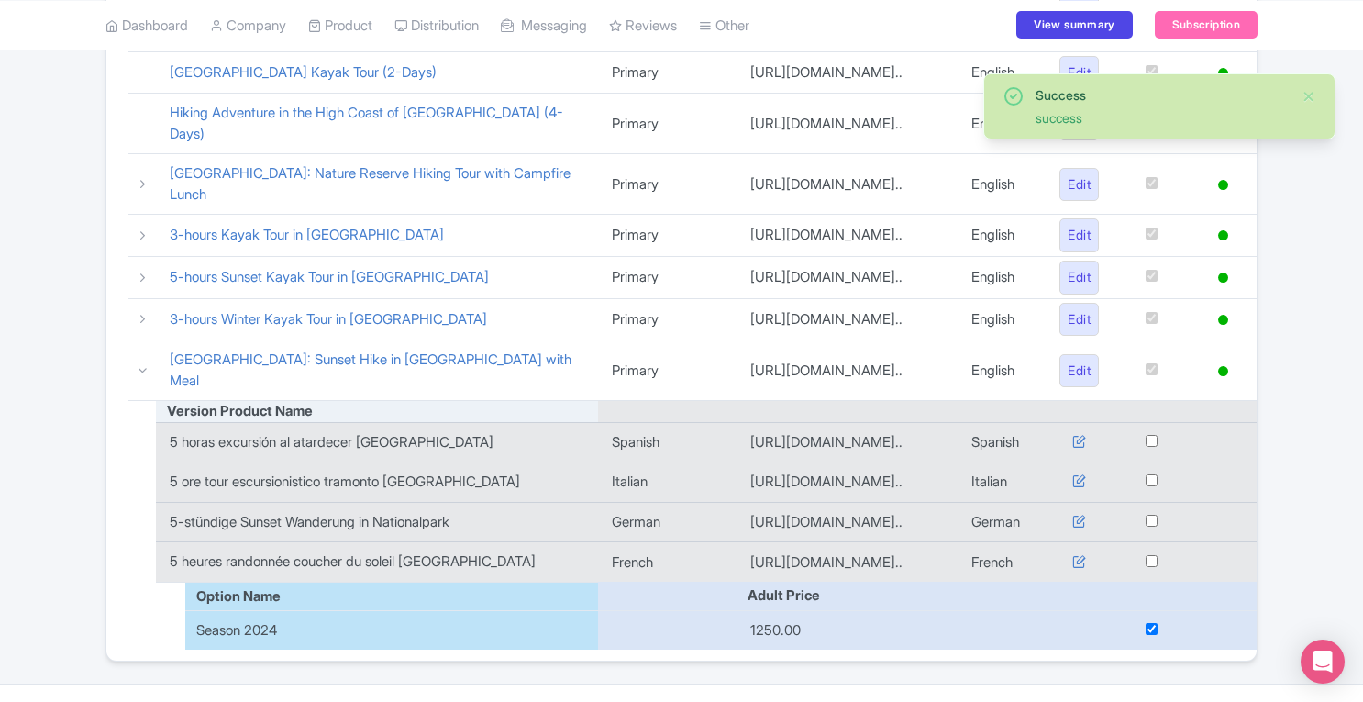
scroll to position [0, 0]
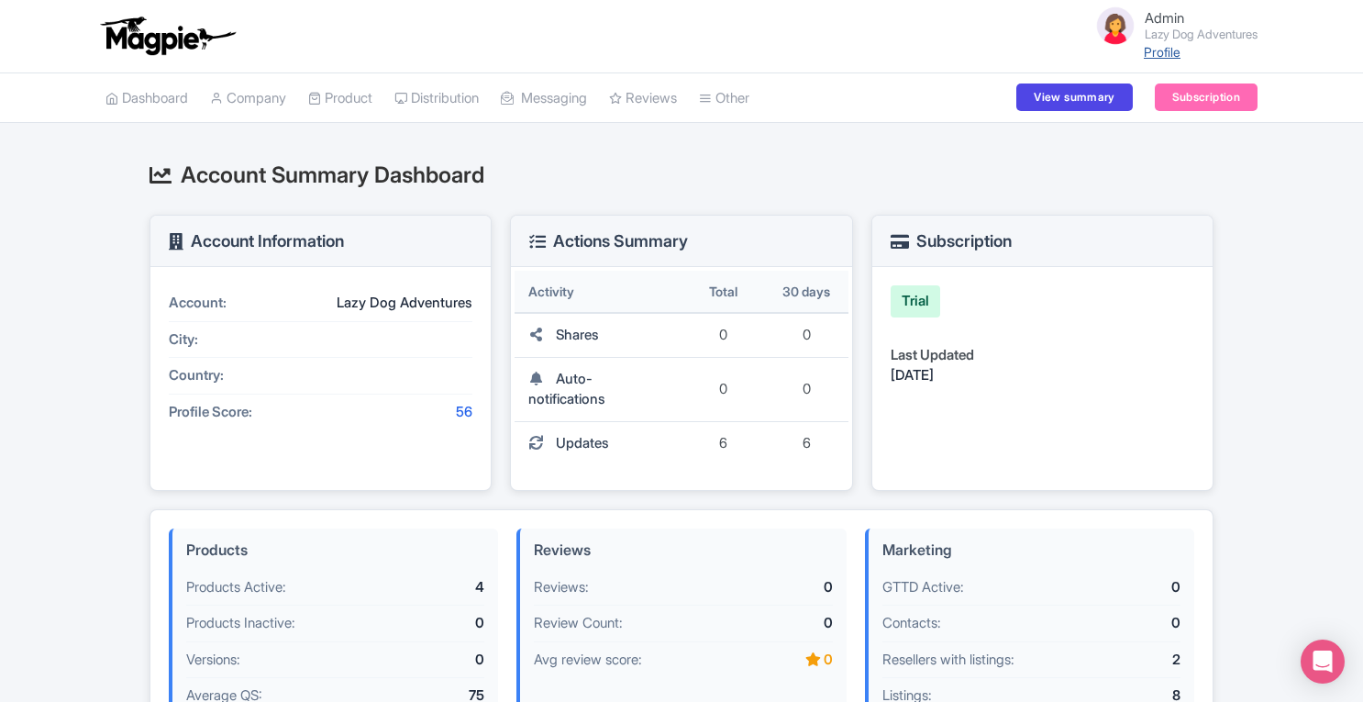
click at [1151, 51] on link "Profile" at bounding box center [1162, 52] width 37 height 16
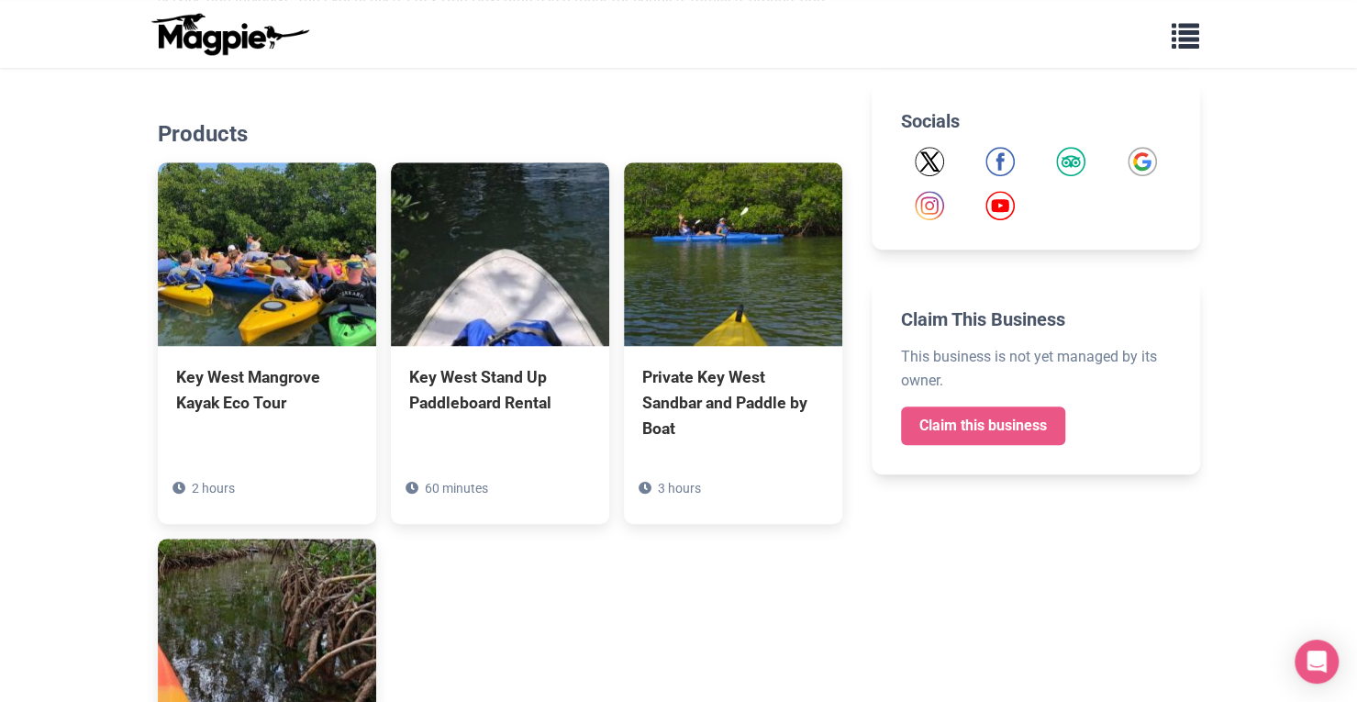
scroll to position [728, 0]
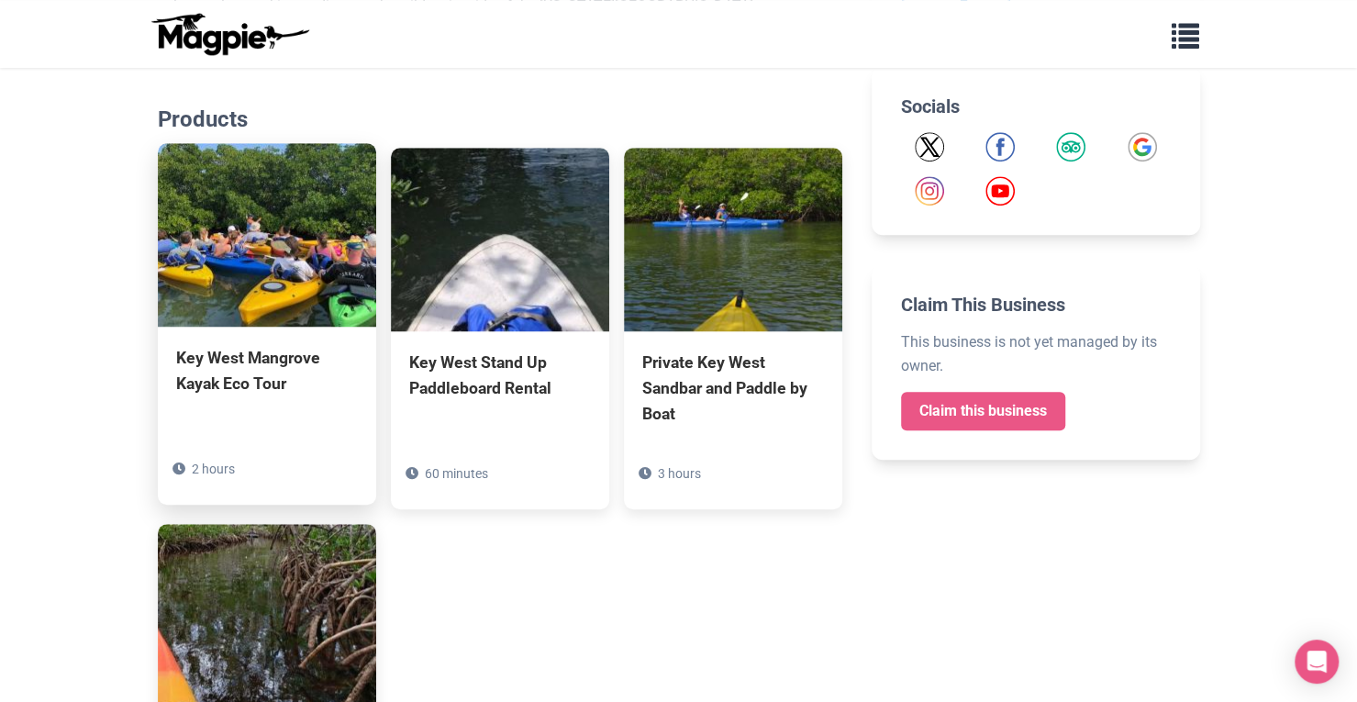
click at [232, 237] on img at bounding box center [267, 234] width 218 height 183
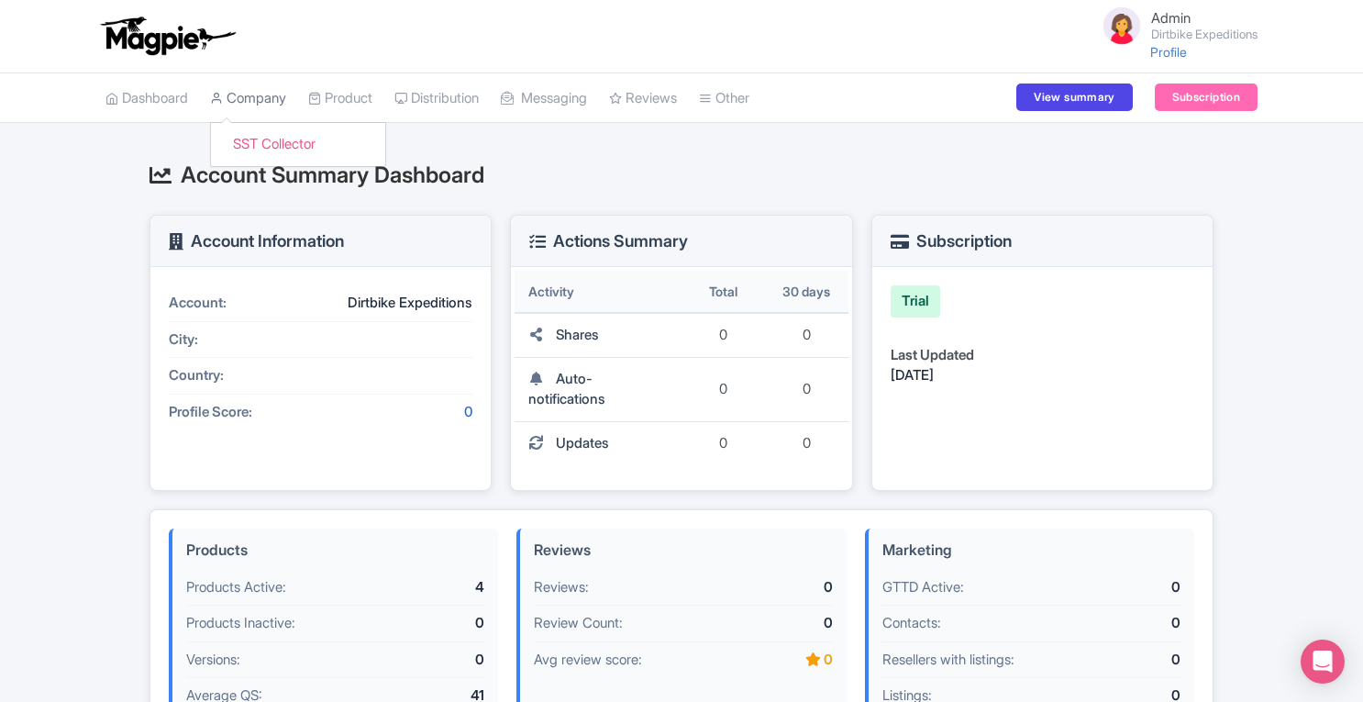
click at [254, 96] on link "Company" at bounding box center [248, 98] width 76 height 50
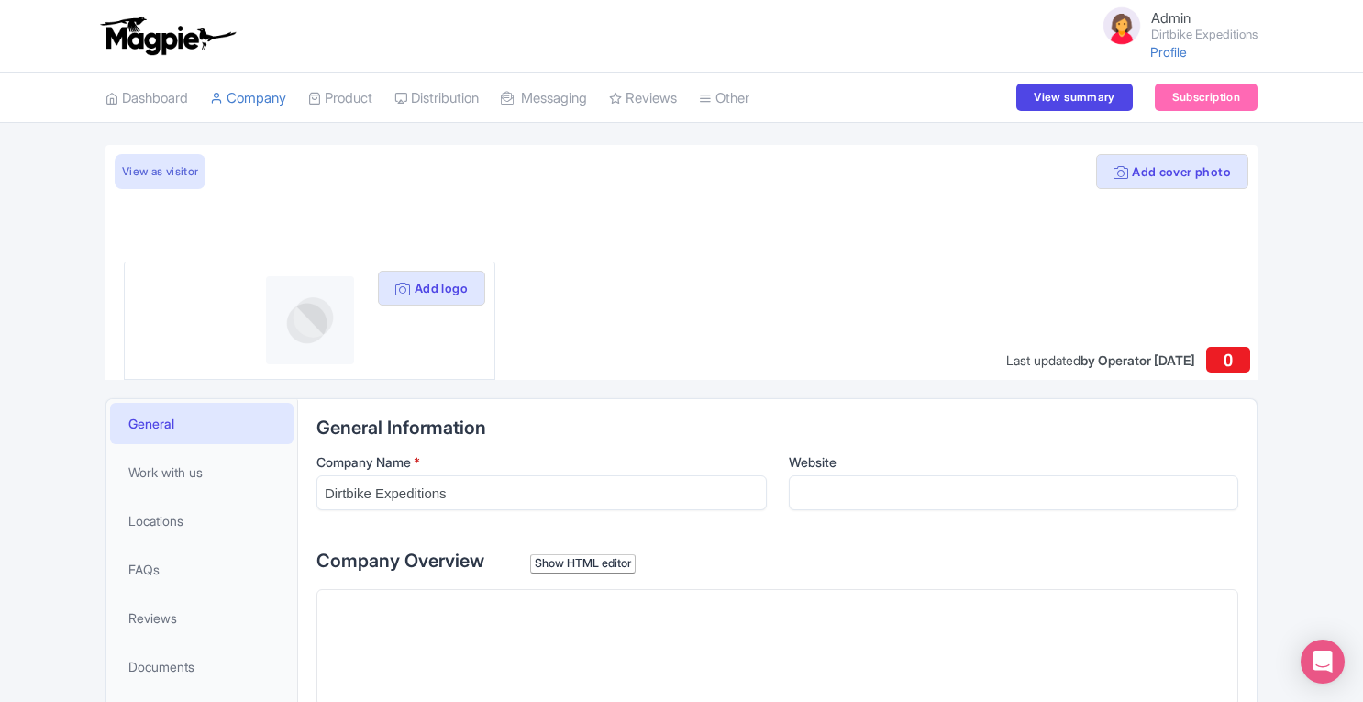
click at [361, 99] on link "Product" at bounding box center [340, 98] width 64 height 50
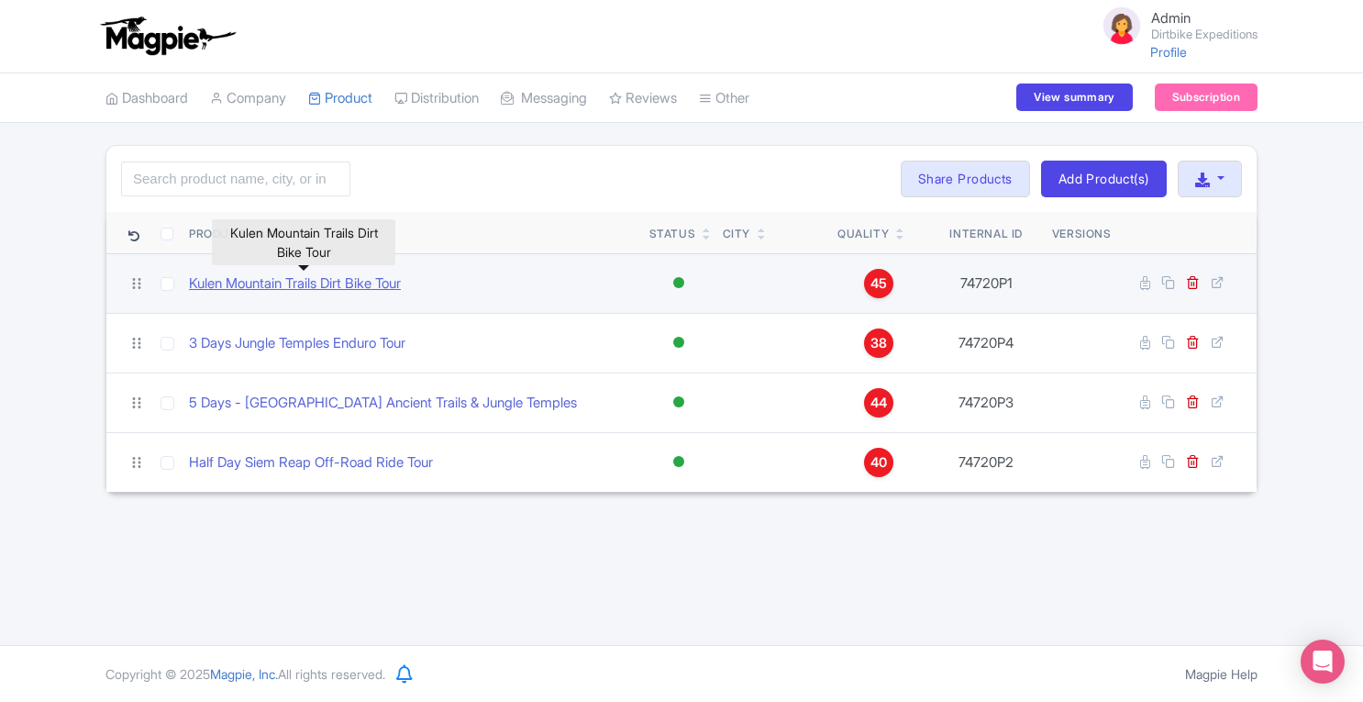
click at [385, 284] on link "Kulen Mountain Trails Dirt Bike Tour" at bounding box center [295, 283] width 212 height 21
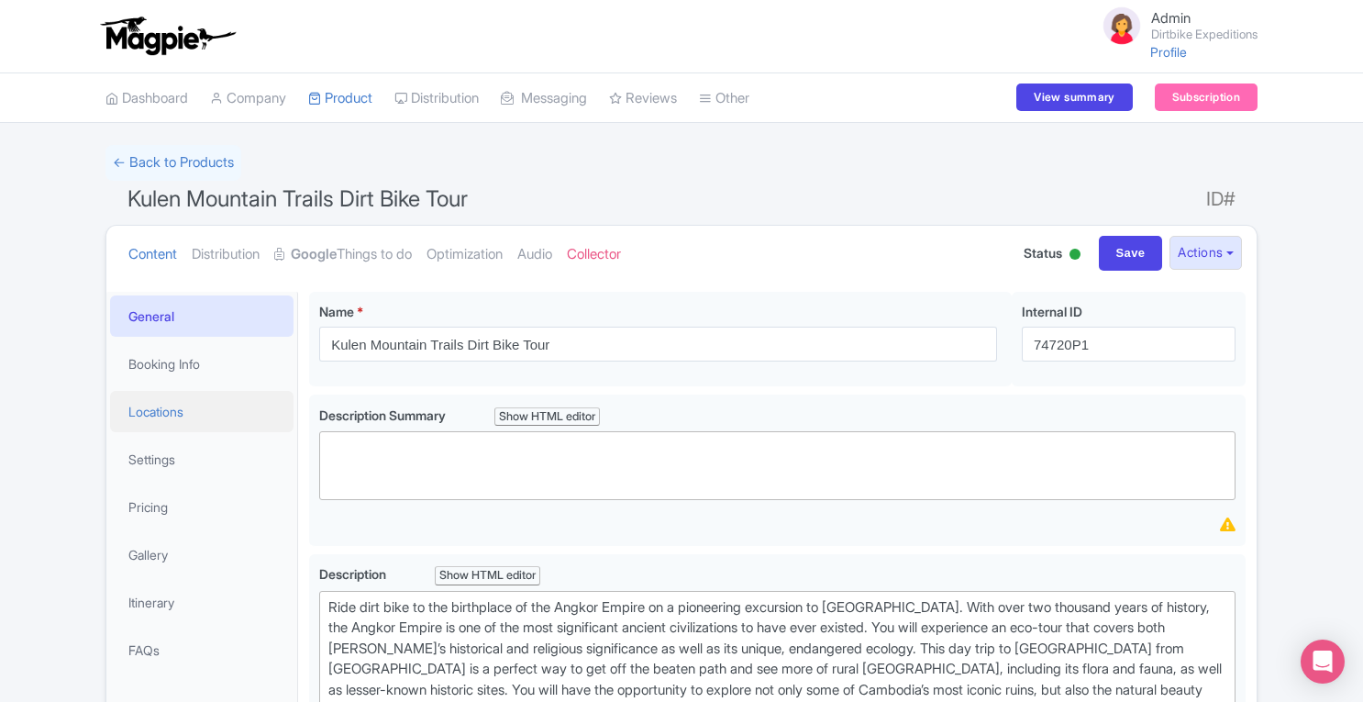
click at [160, 417] on link "Locations" at bounding box center [201, 411] width 183 height 41
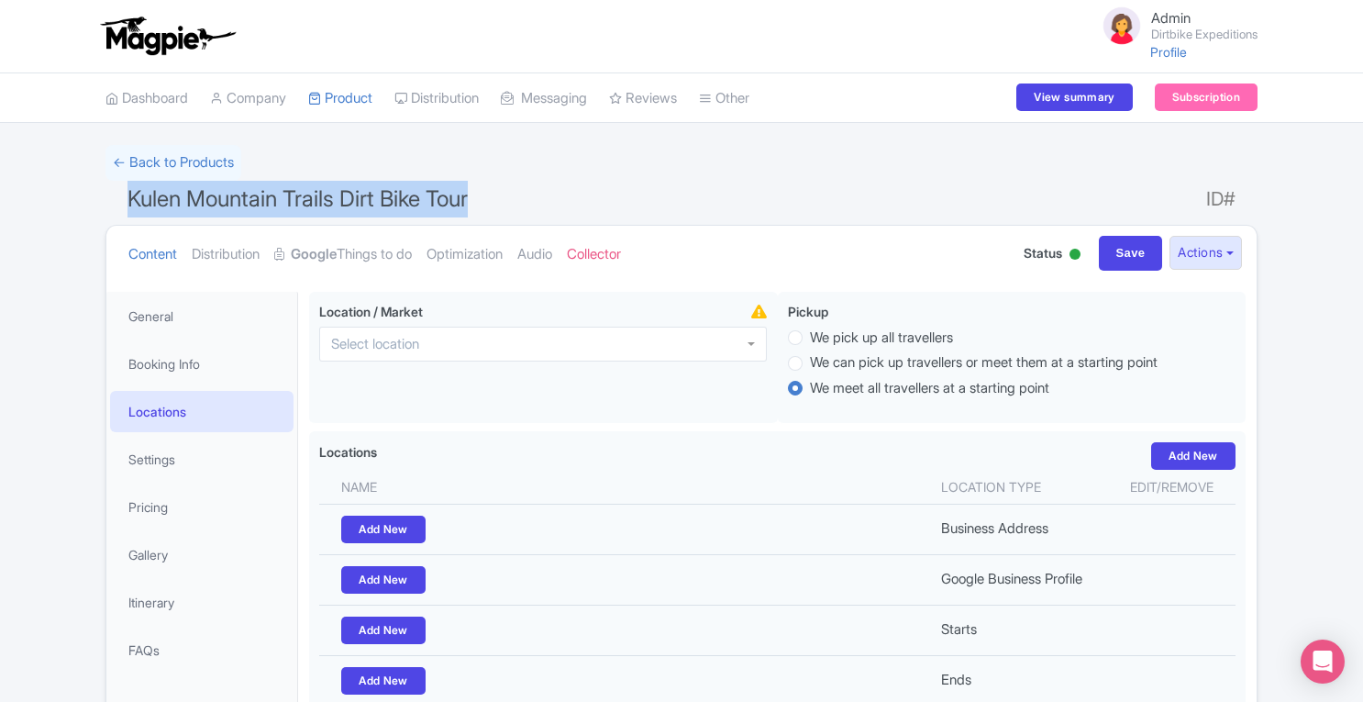
drag, startPoint x: 128, startPoint y: 199, endPoint x: 574, endPoint y: 202, distance: 445.9
click at [574, 202] on h1 "Kulen Mountain Trails Dirt Bike Tour ID#" at bounding box center [682, 203] width 1152 height 44
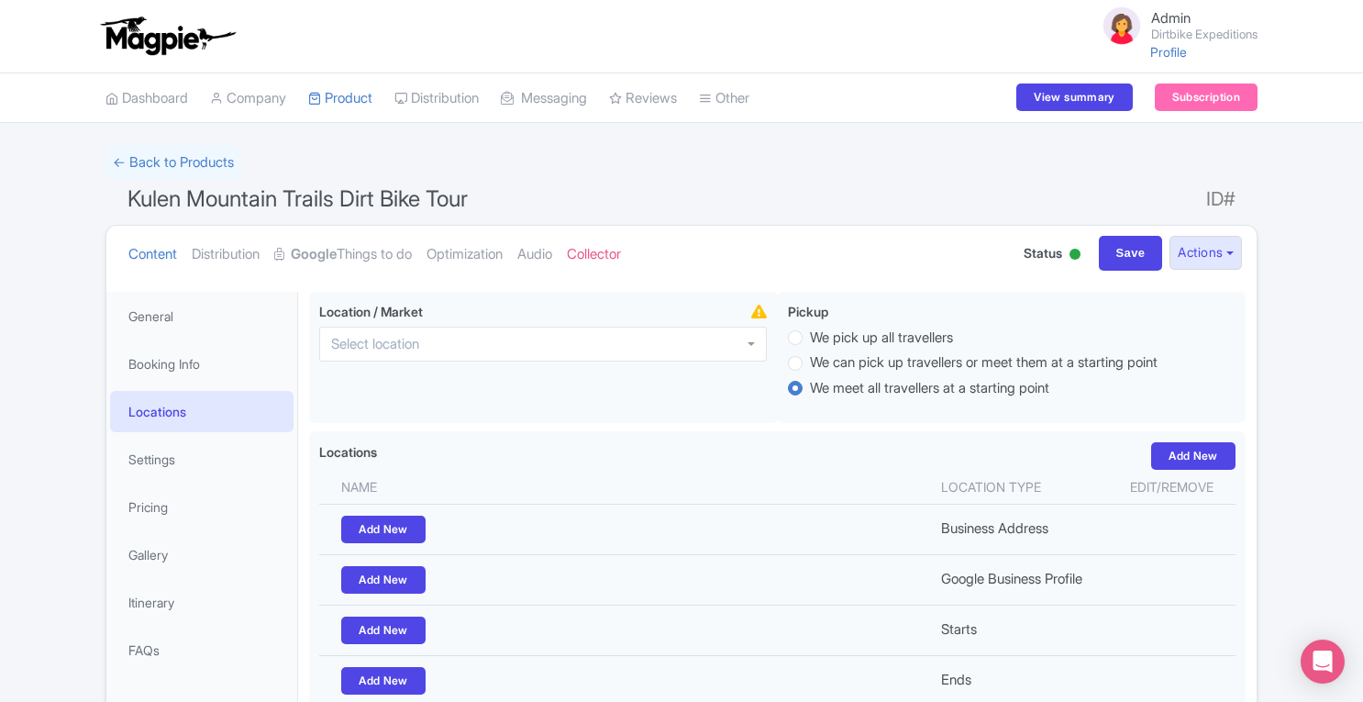
click at [644, 178] on div "← Back to Products" at bounding box center [682, 163] width 1152 height 36
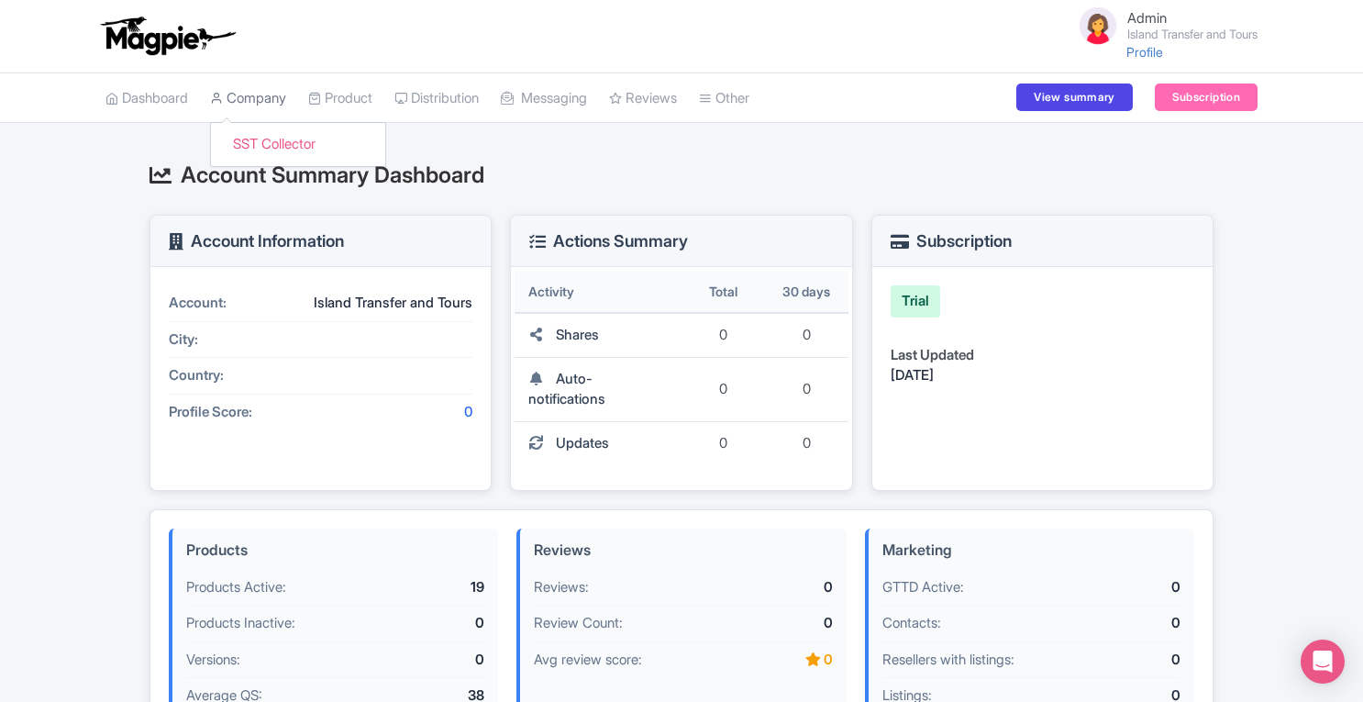
click at [273, 98] on link "Company" at bounding box center [248, 98] width 76 height 50
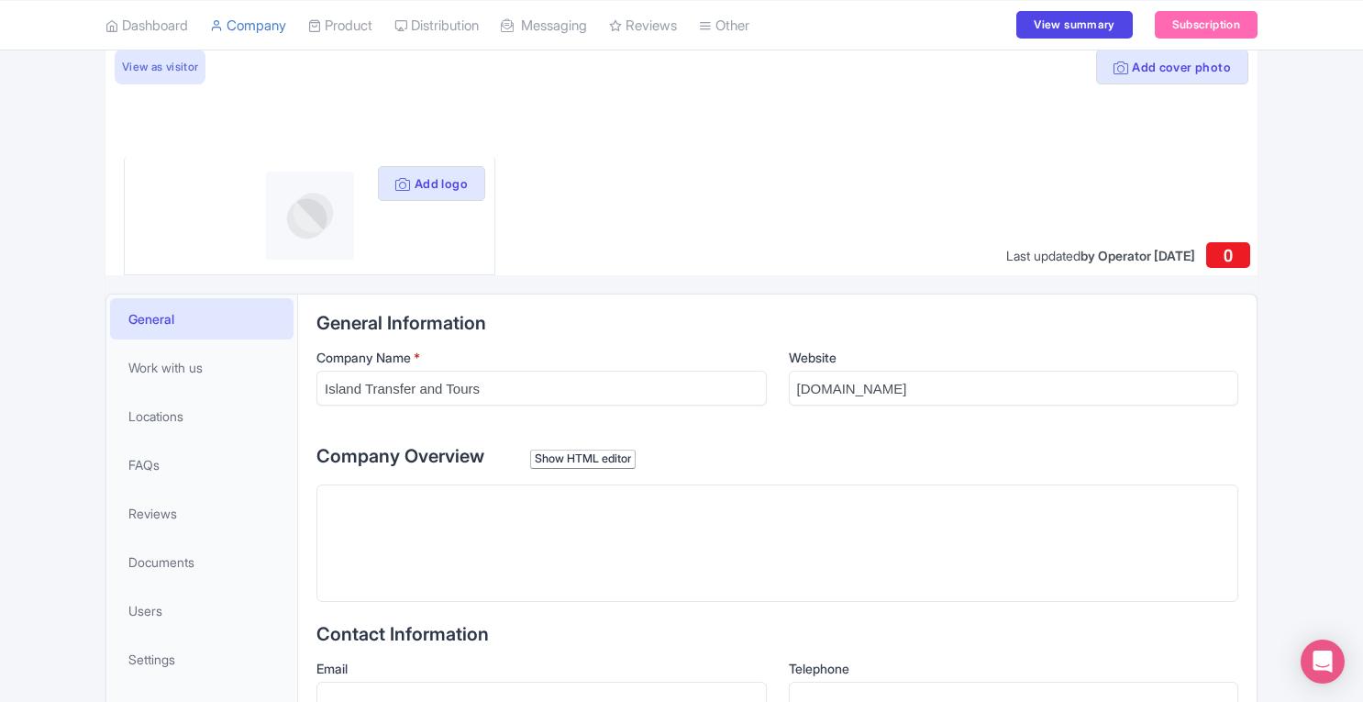
scroll to position [83, 0]
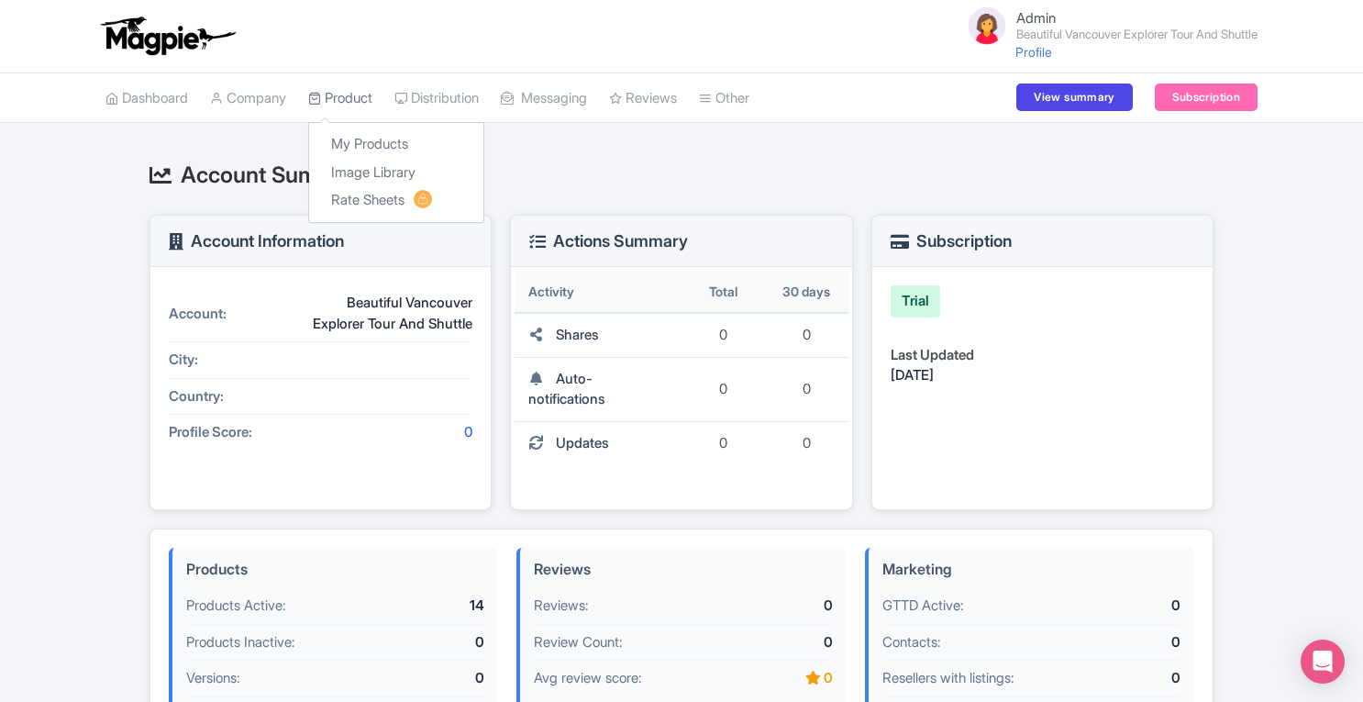
click at [343, 101] on link "Product" at bounding box center [340, 98] width 64 height 50
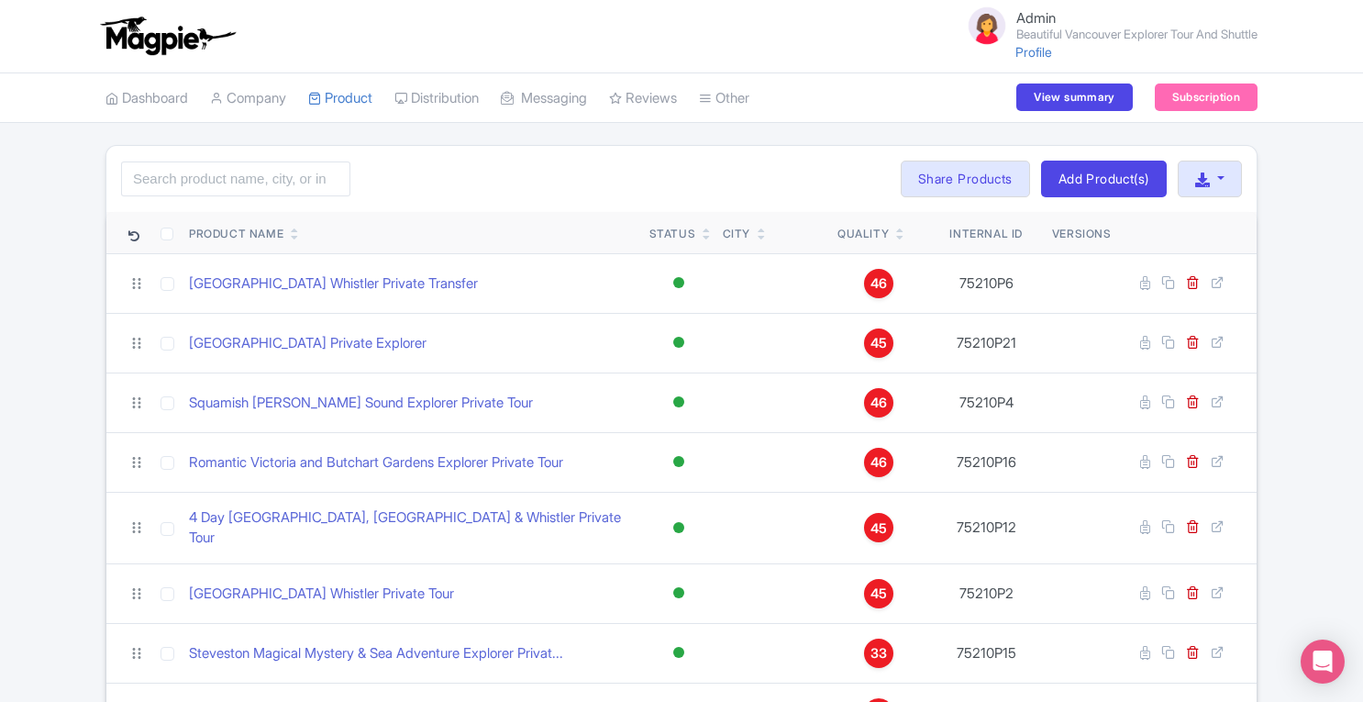
drag, startPoint x: 1362, startPoint y: 181, endPoint x: 1369, endPoint y: 307, distance: 126.8
click at [1362, 307] on html "Admin Beautiful Vancouver Explorer Tour And Shuttle Profile Users Settings Sign…" at bounding box center [681, 351] width 1363 height 702
click at [1309, 307] on div "Search Bulk Actions [GEOGRAPHIC_DATA] Add to Collection Translate Share Product…" at bounding box center [681, 623] width 1363 height 956
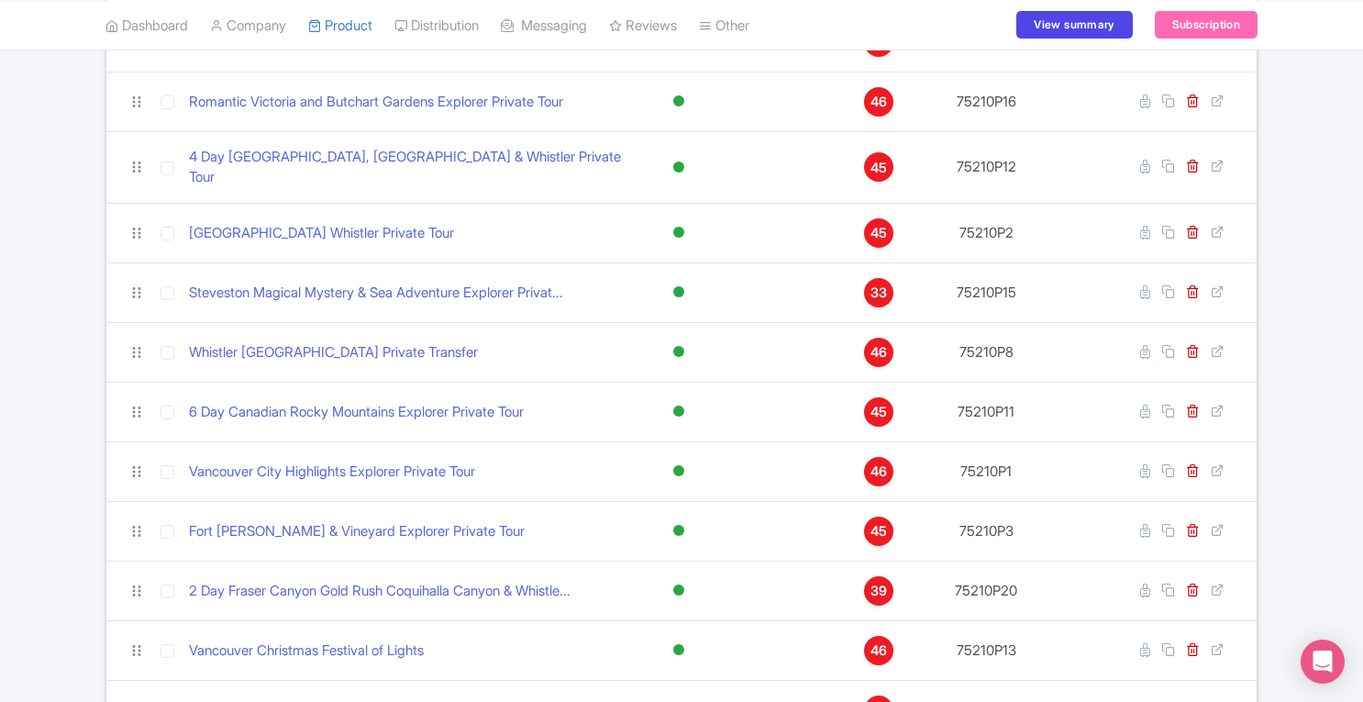
scroll to position [459, 0]
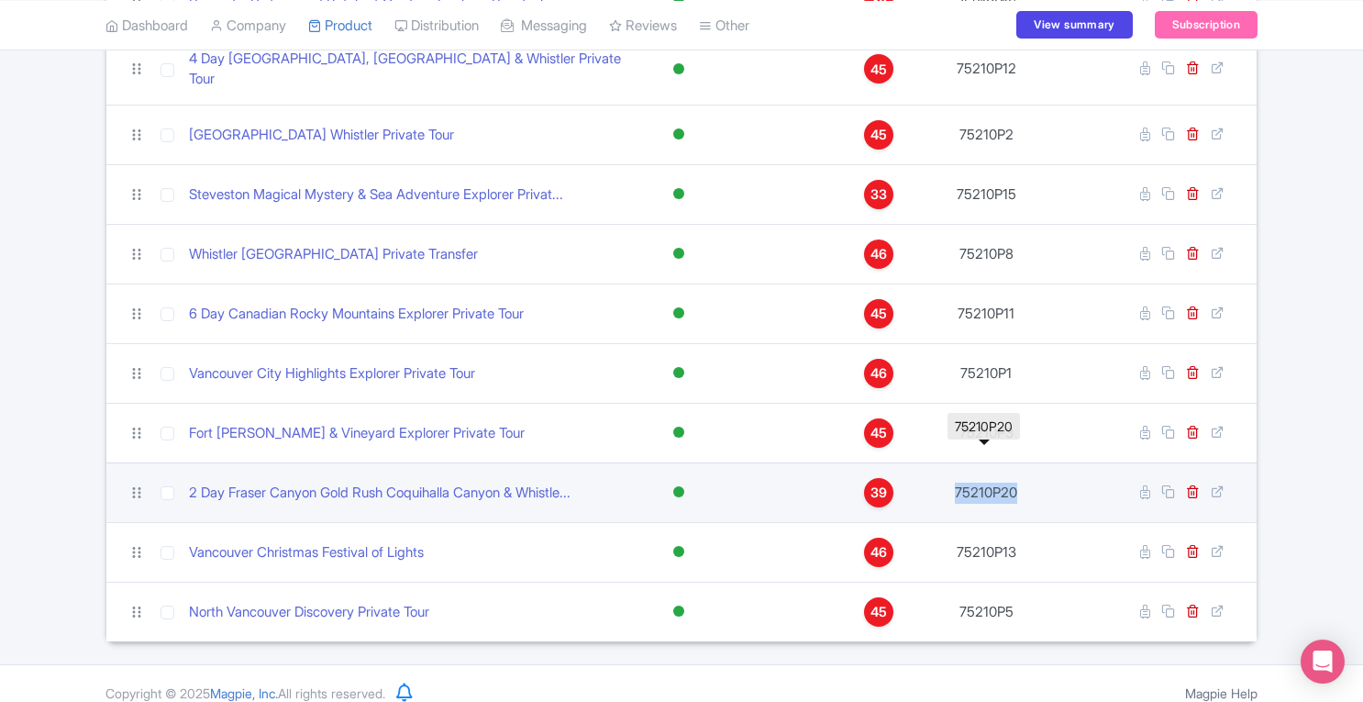
drag, startPoint x: 951, startPoint y: 473, endPoint x: 1040, endPoint y: 473, distance: 89.9
click at [1040, 473] on td "75210P20" at bounding box center [987, 492] width 117 height 60
copy td "75210P20"
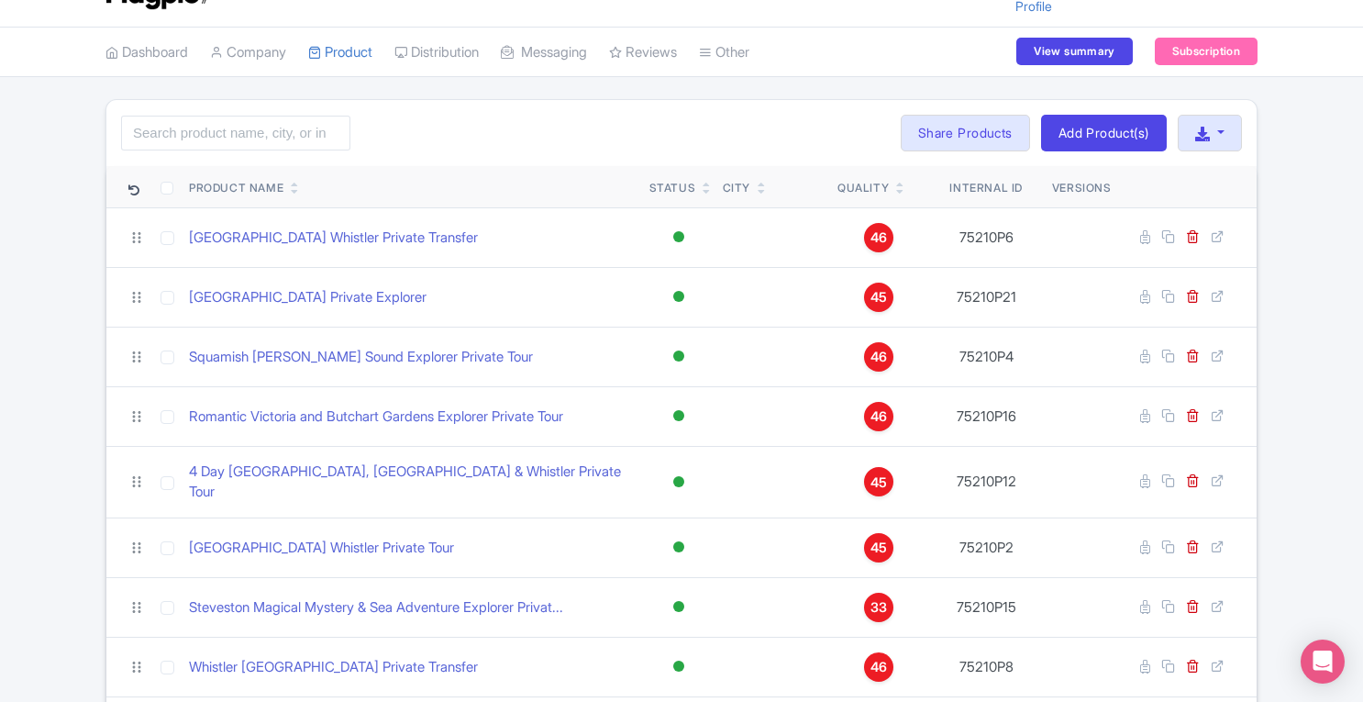
scroll to position [27, 0]
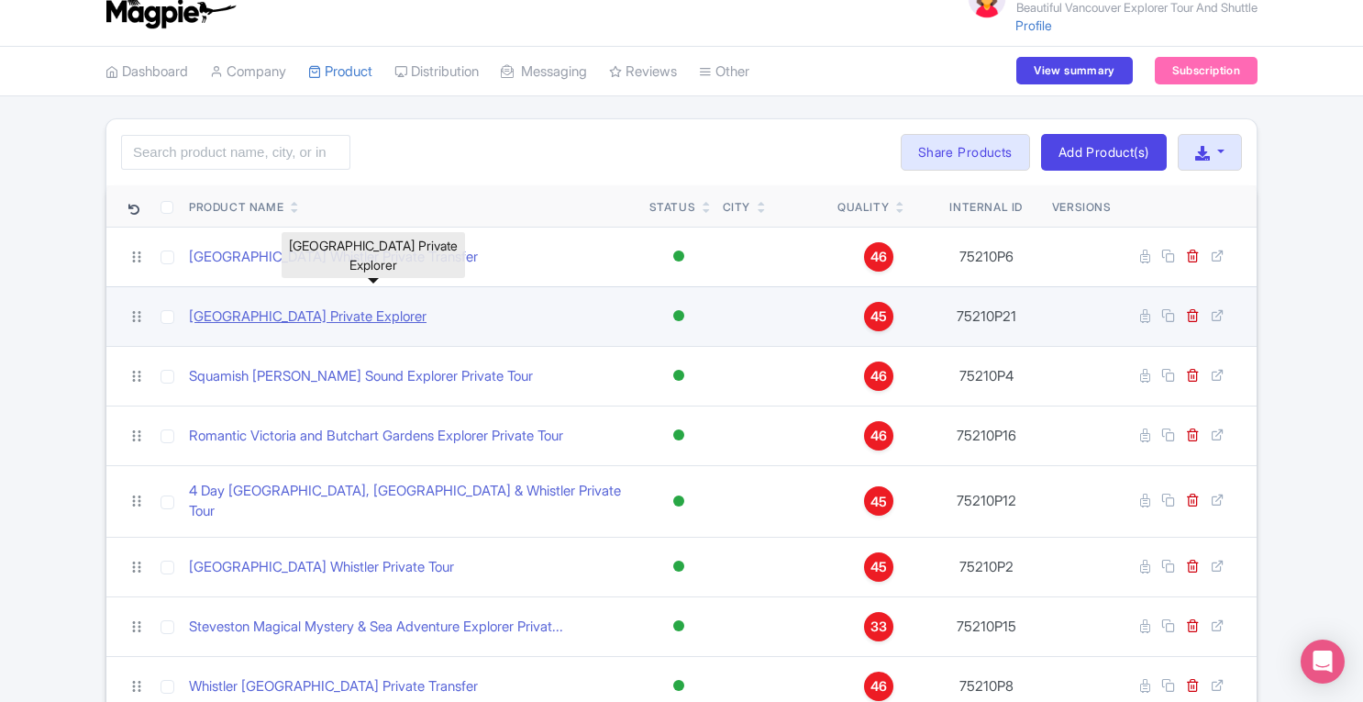
click at [317, 314] on link "Vancouver Botanical Gardens & Museum Private Explorer" at bounding box center [308, 316] width 238 height 21
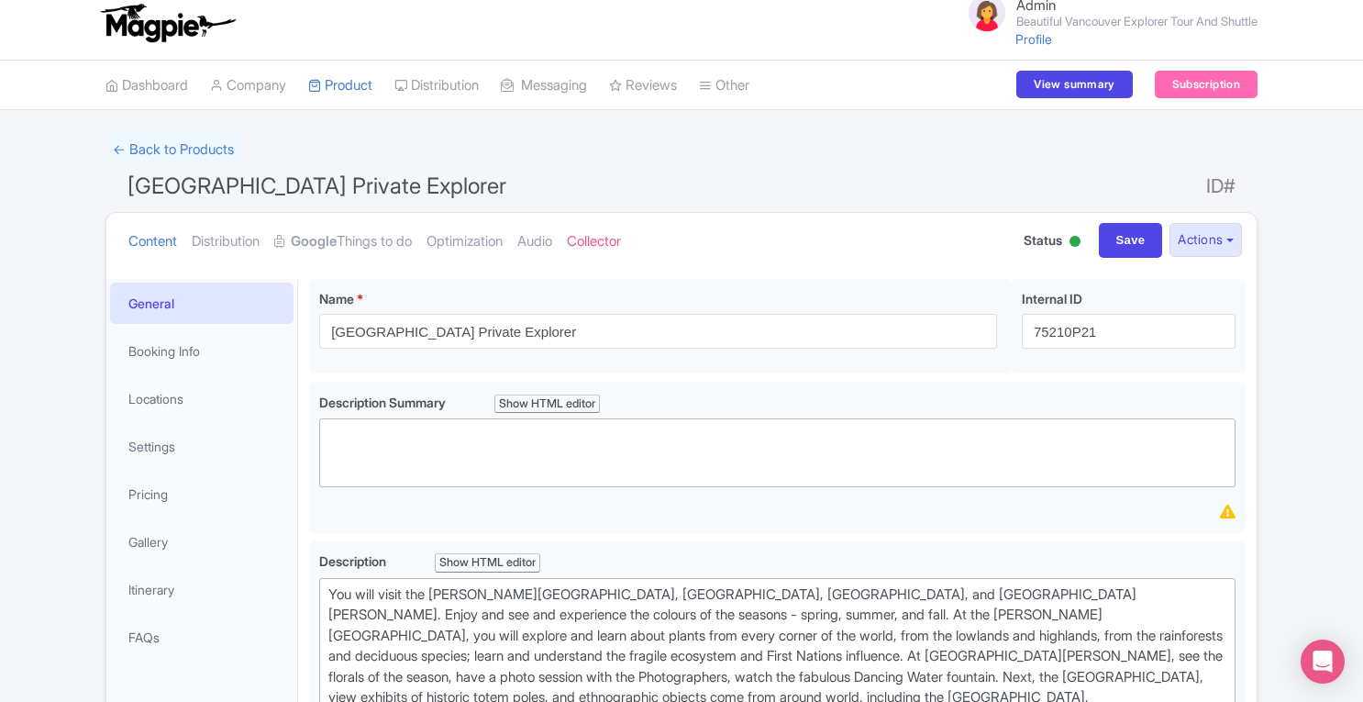
scroll to position [10, 0]
